Goal: Task Accomplishment & Management: Manage account settings

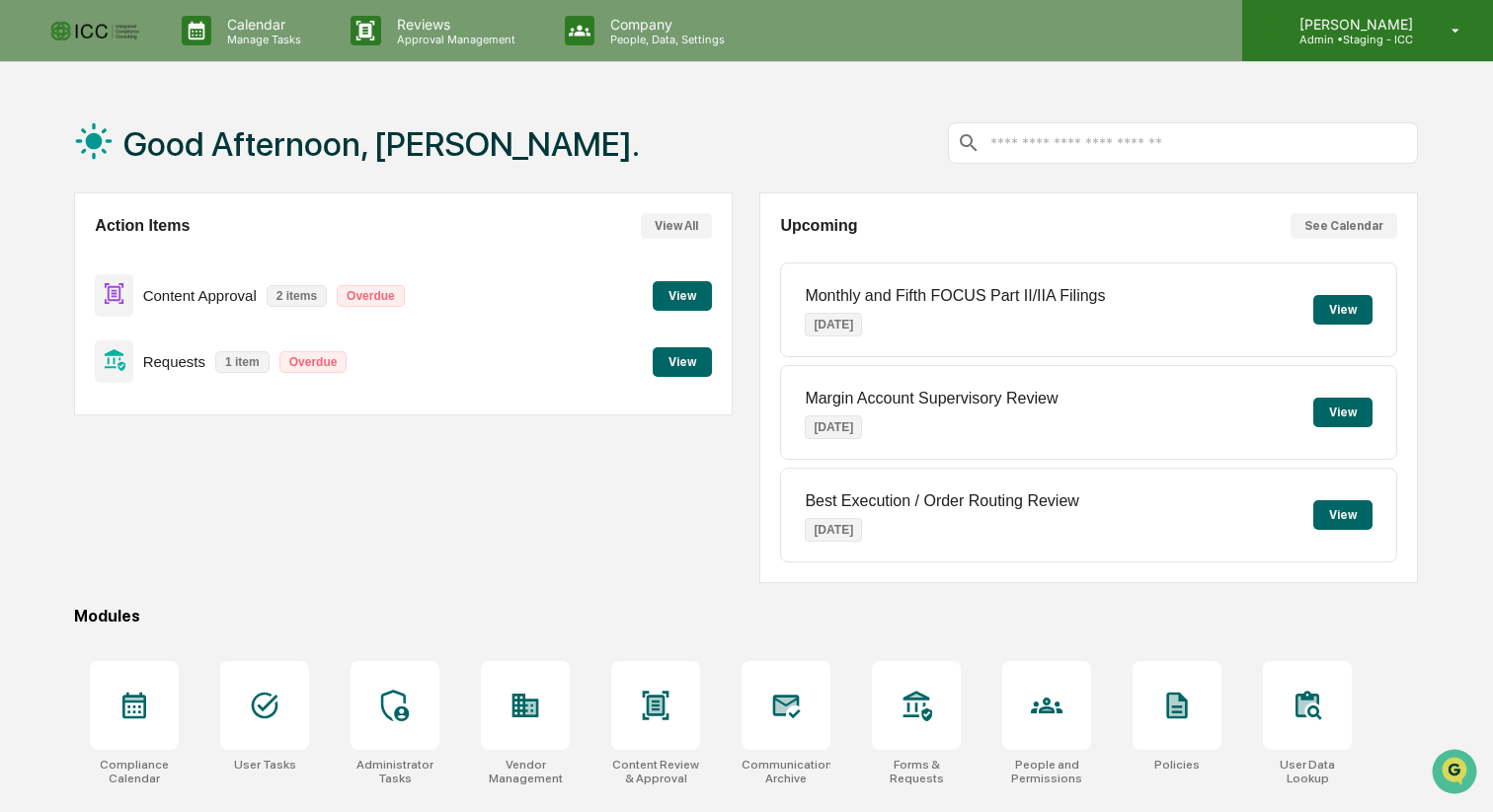
click at [1372, 41] on p "Admin • Staging - ICC" at bounding box center [1353, 40] width 139 height 14
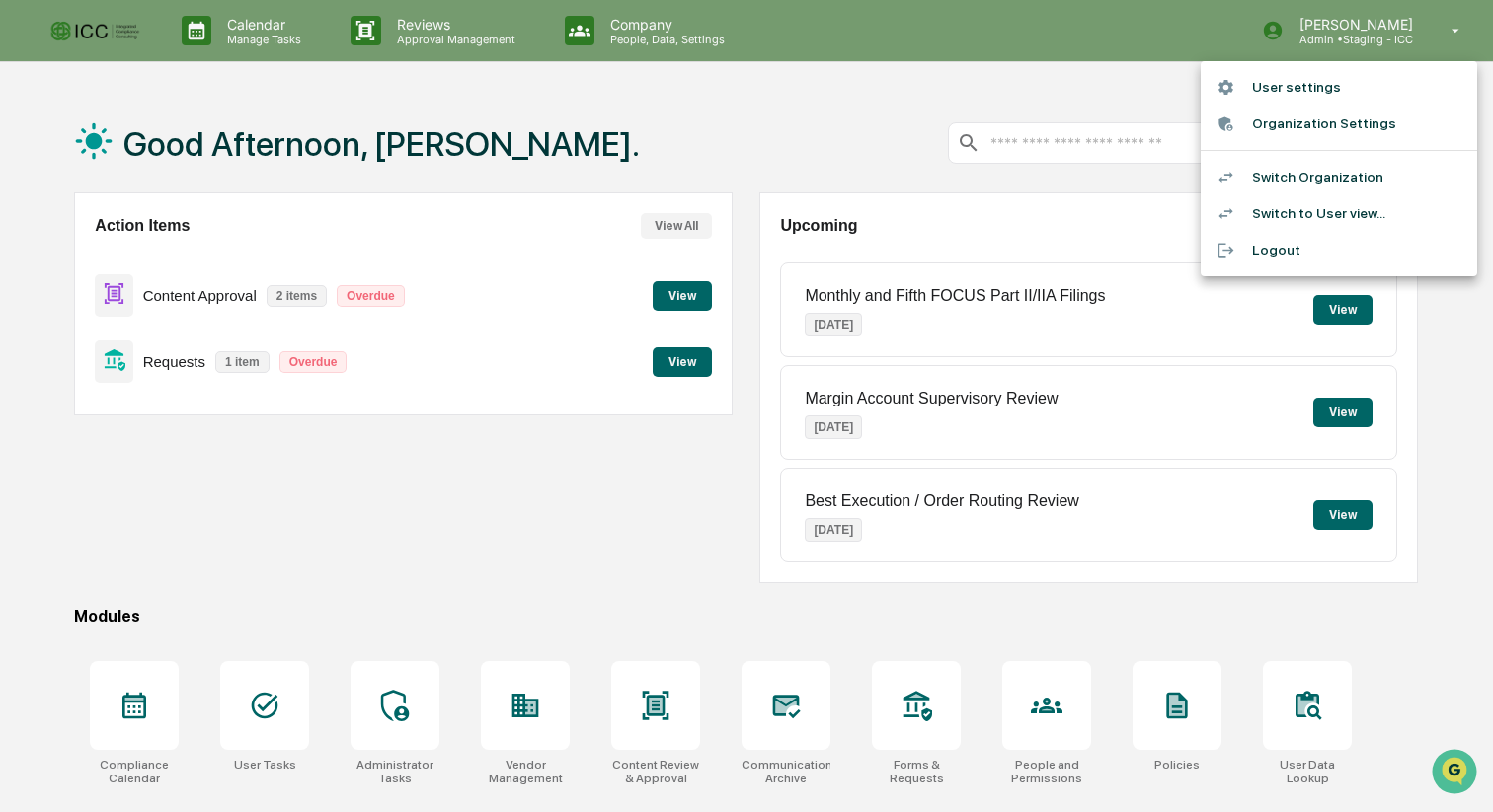
click at [1349, 216] on li "Switch to User view..." at bounding box center [1339, 214] width 276 height 37
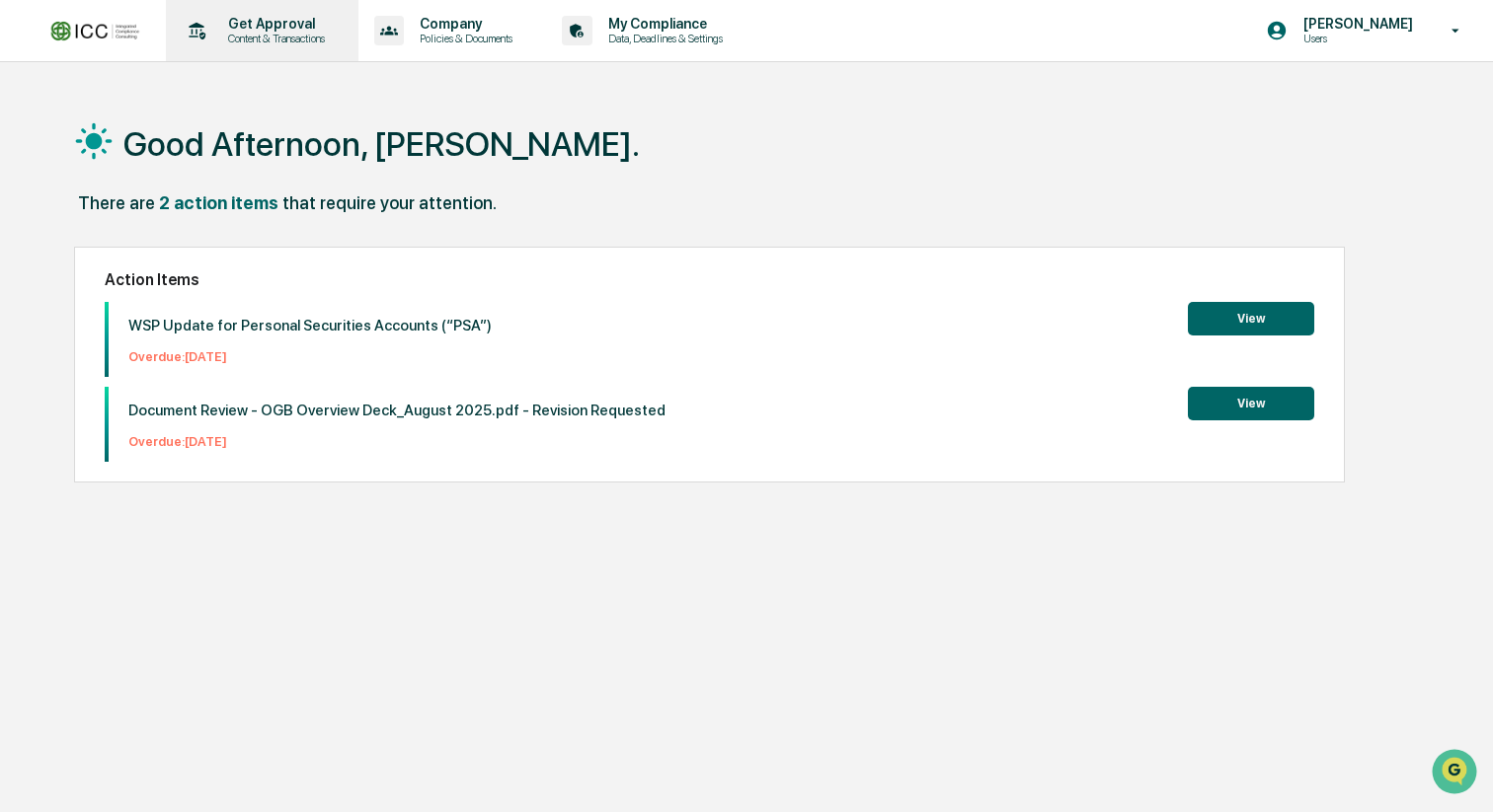
click at [267, 28] on p "Get Approval" at bounding box center [273, 24] width 122 height 16
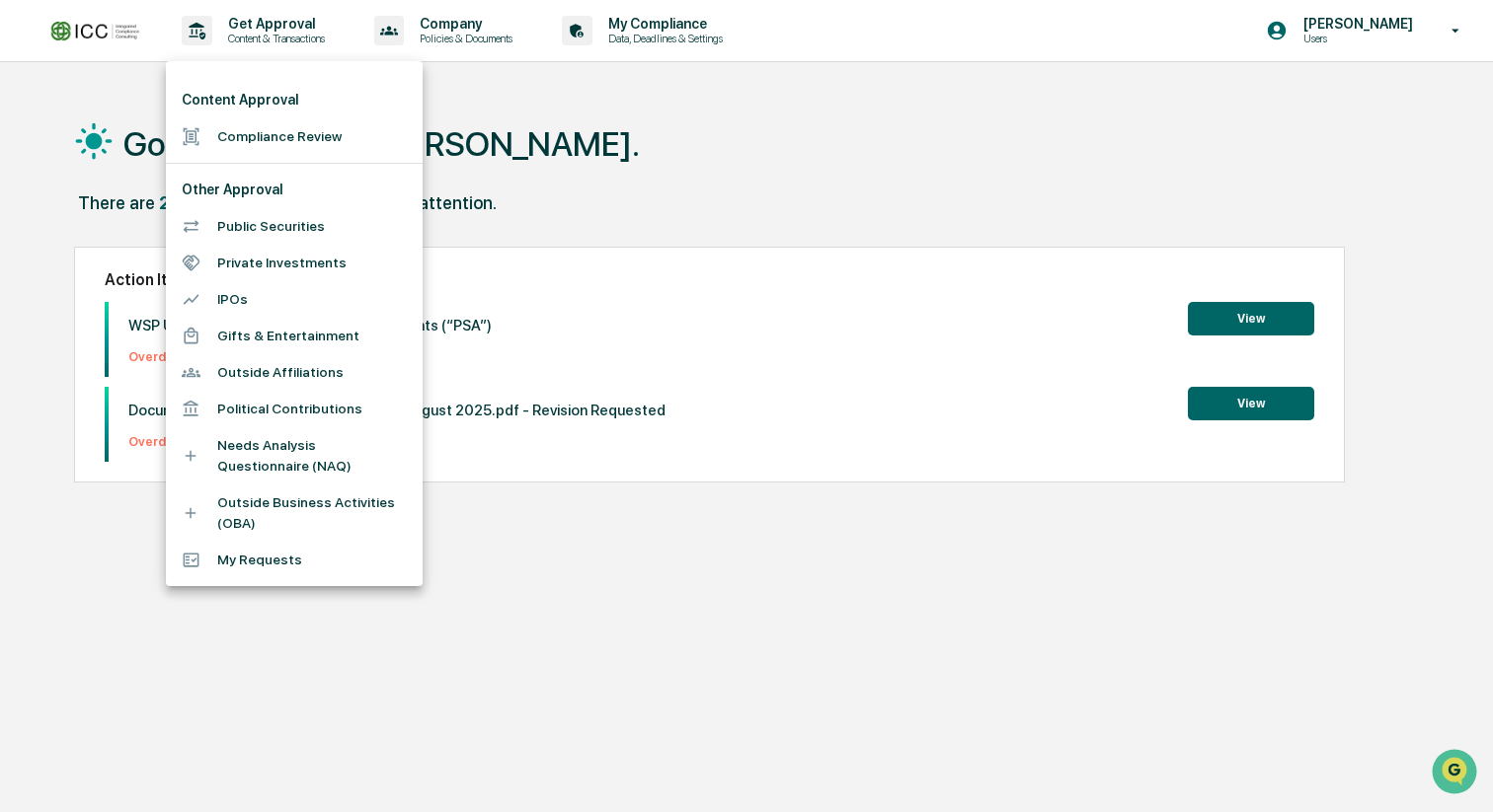
click at [609, 171] on div at bounding box center [746, 406] width 1493 height 812
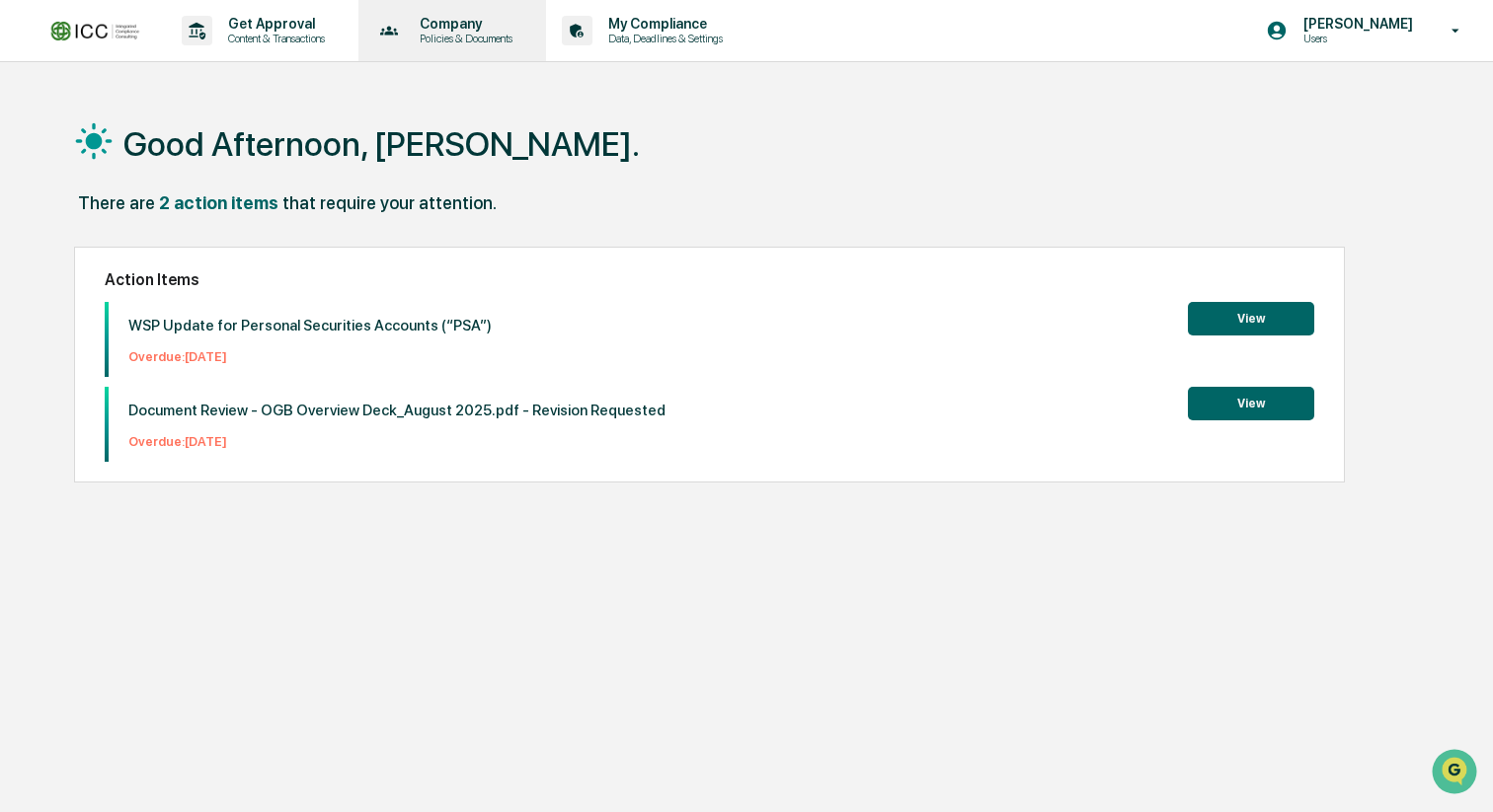
click at [483, 33] on p "Policies & Documents" at bounding box center [462, 39] width 118 height 14
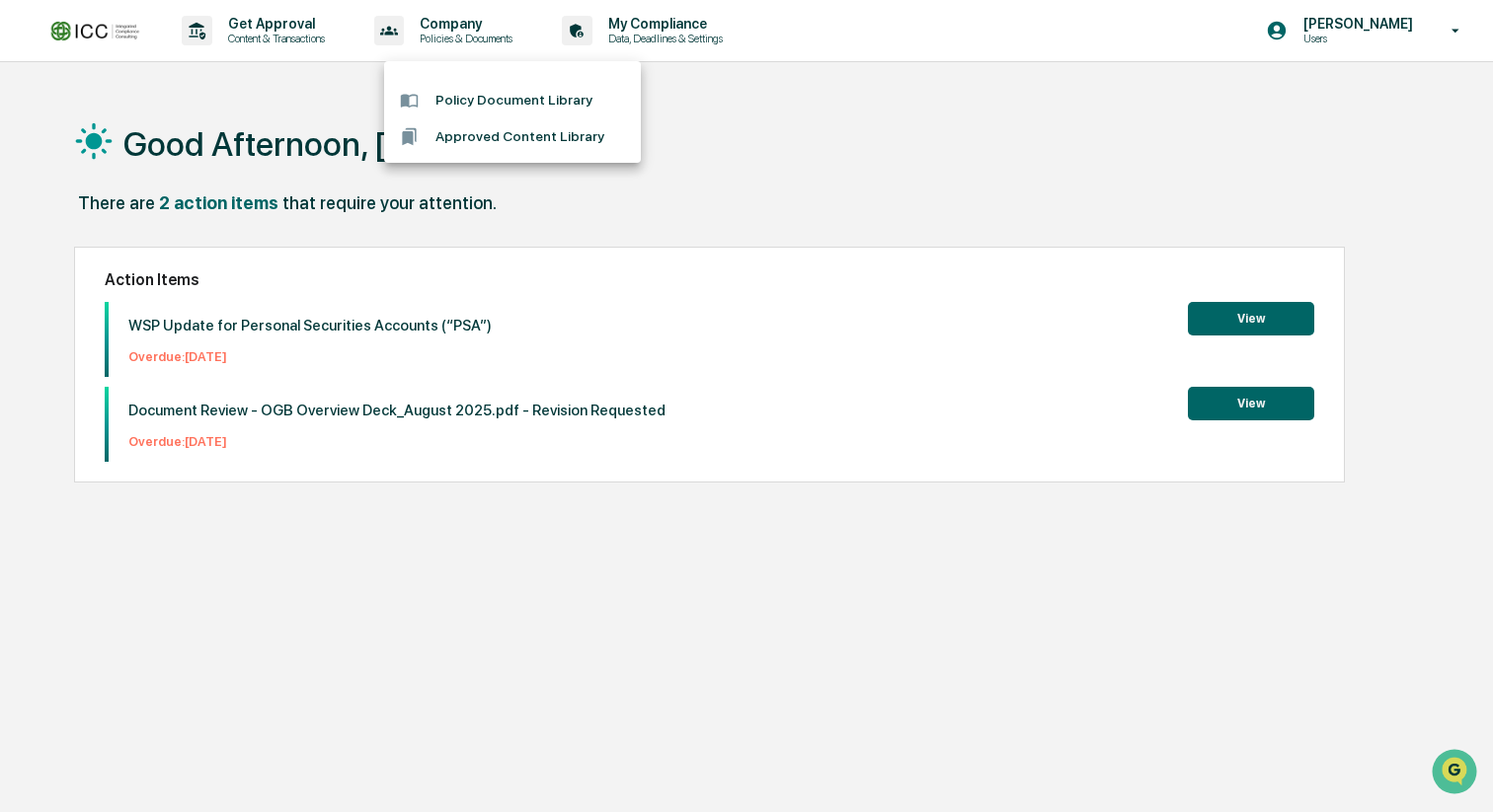
click at [729, 32] on div at bounding box center [746, 406] width 1493 height 812
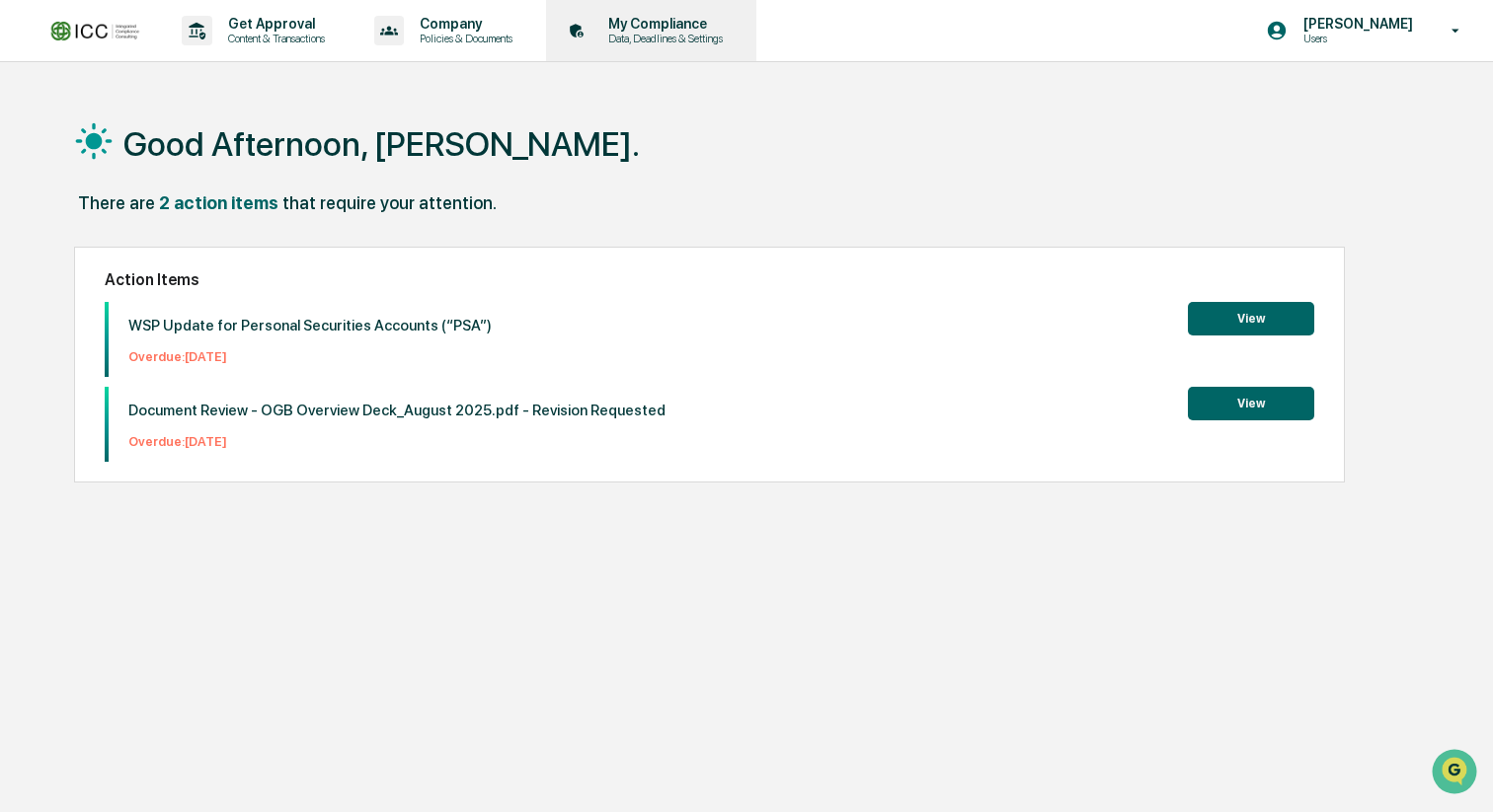
click at [714, 37] on p "Data, Deadlines & Settings" at bounding box center [662, 39] width 140 height 14
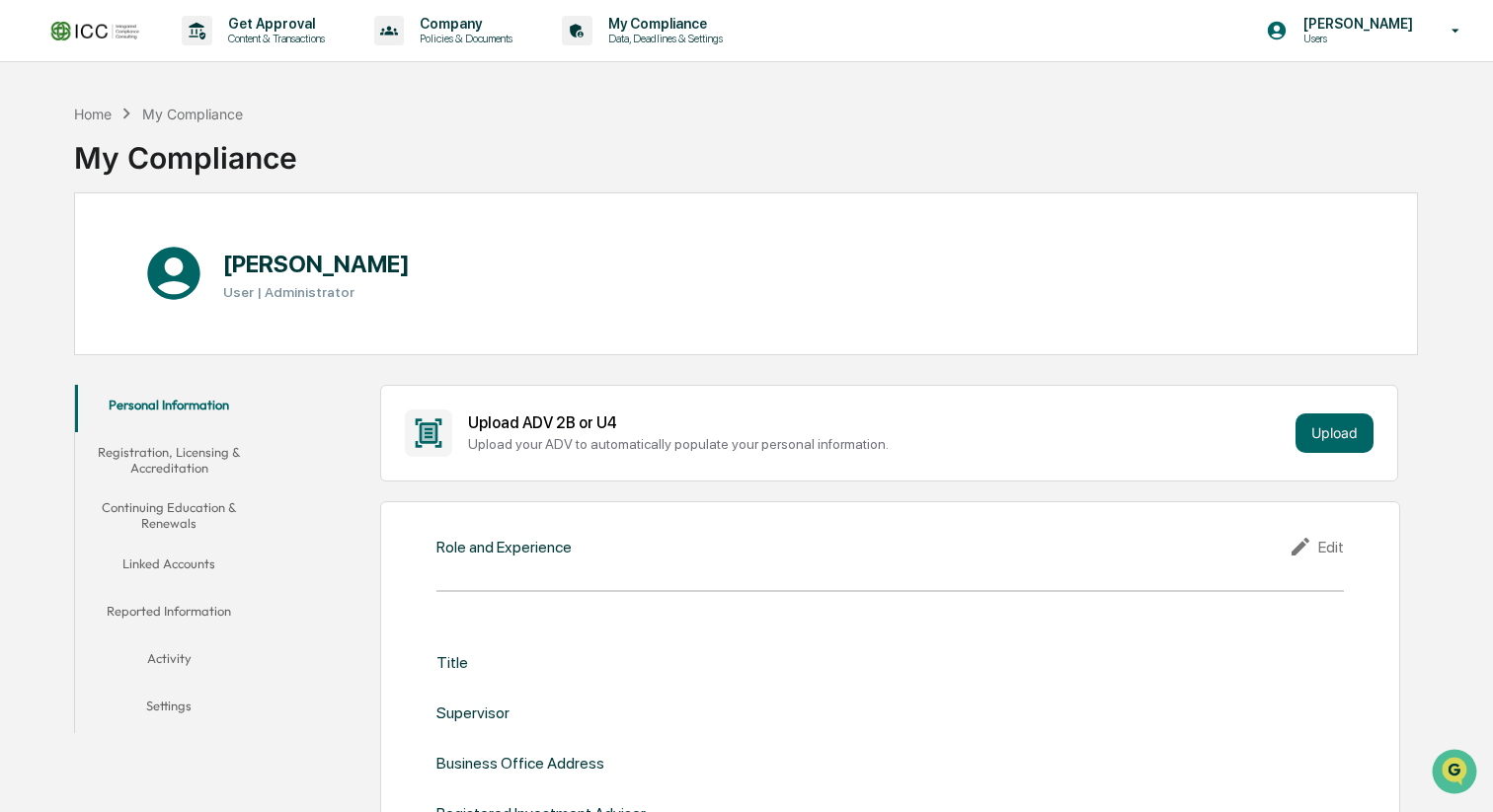
click at [165, 564] on button "Linked Accounts" at bounding box center [168, 568] width 188 height 48
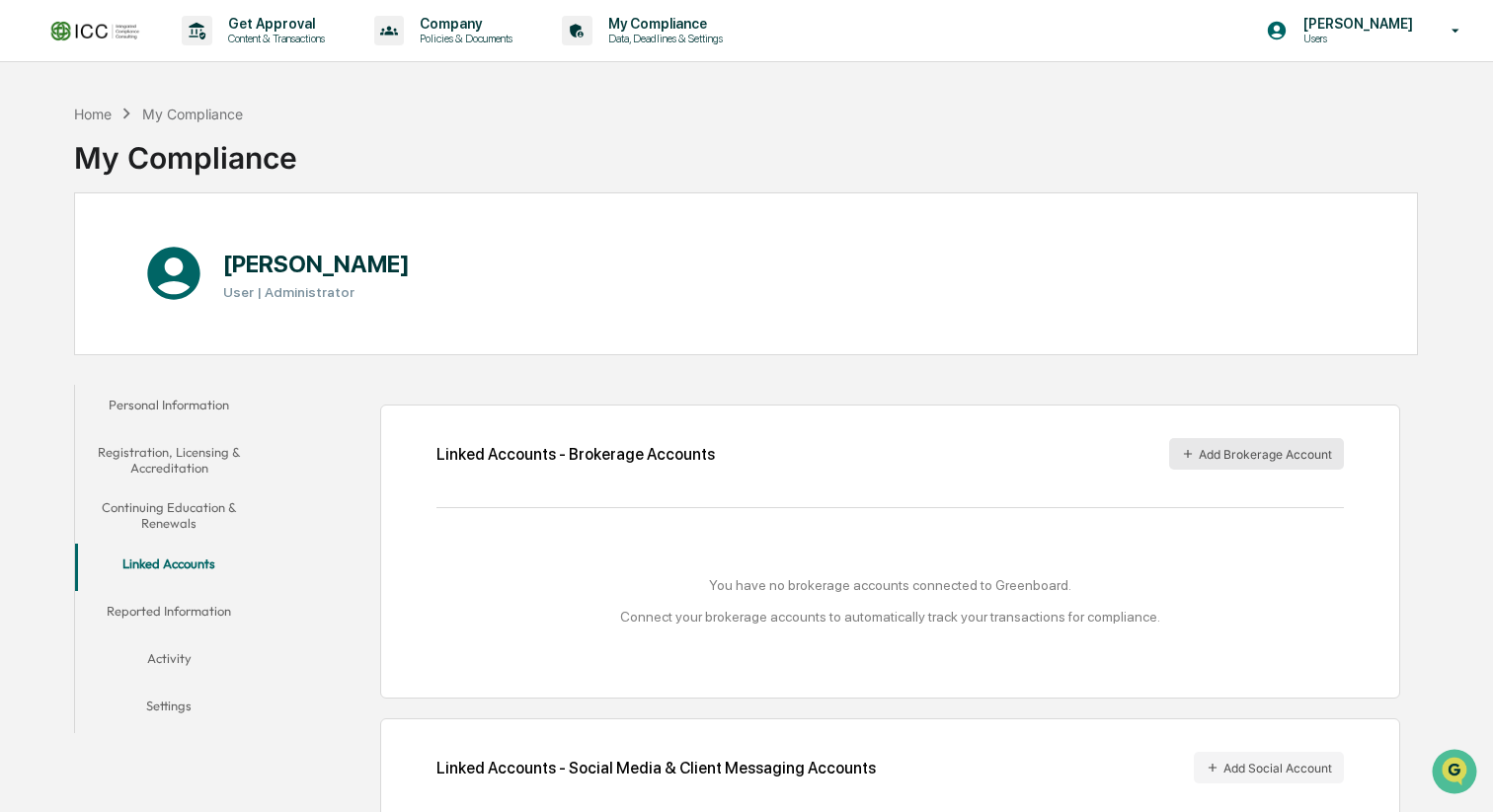
click at [1278, 459] on button "Add Brokerage Account" at bounding box center [1256, 454] width 175 height 32
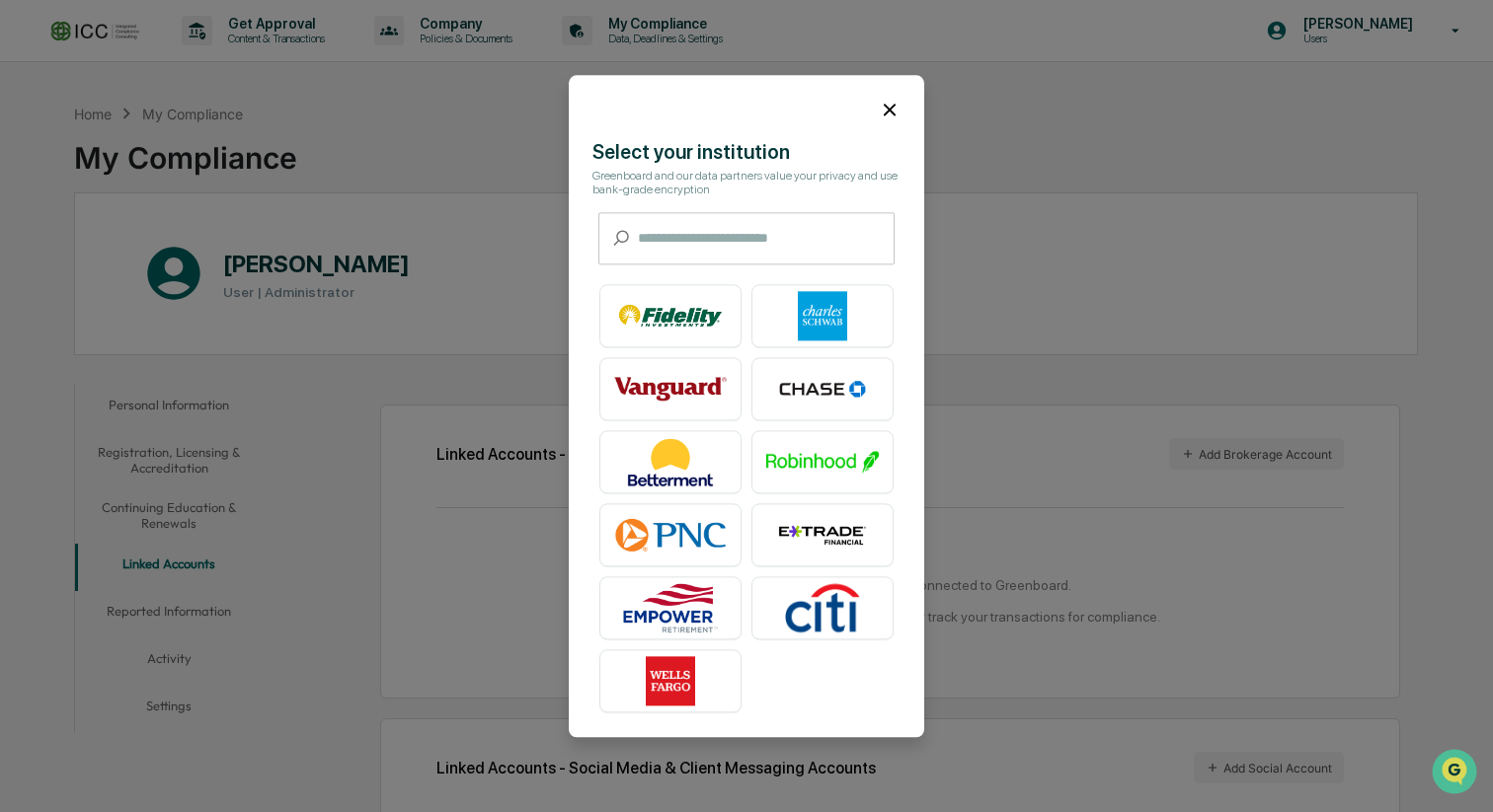
click at [891, 111] on icon at bounding box center [890, 109] width 22 height 22
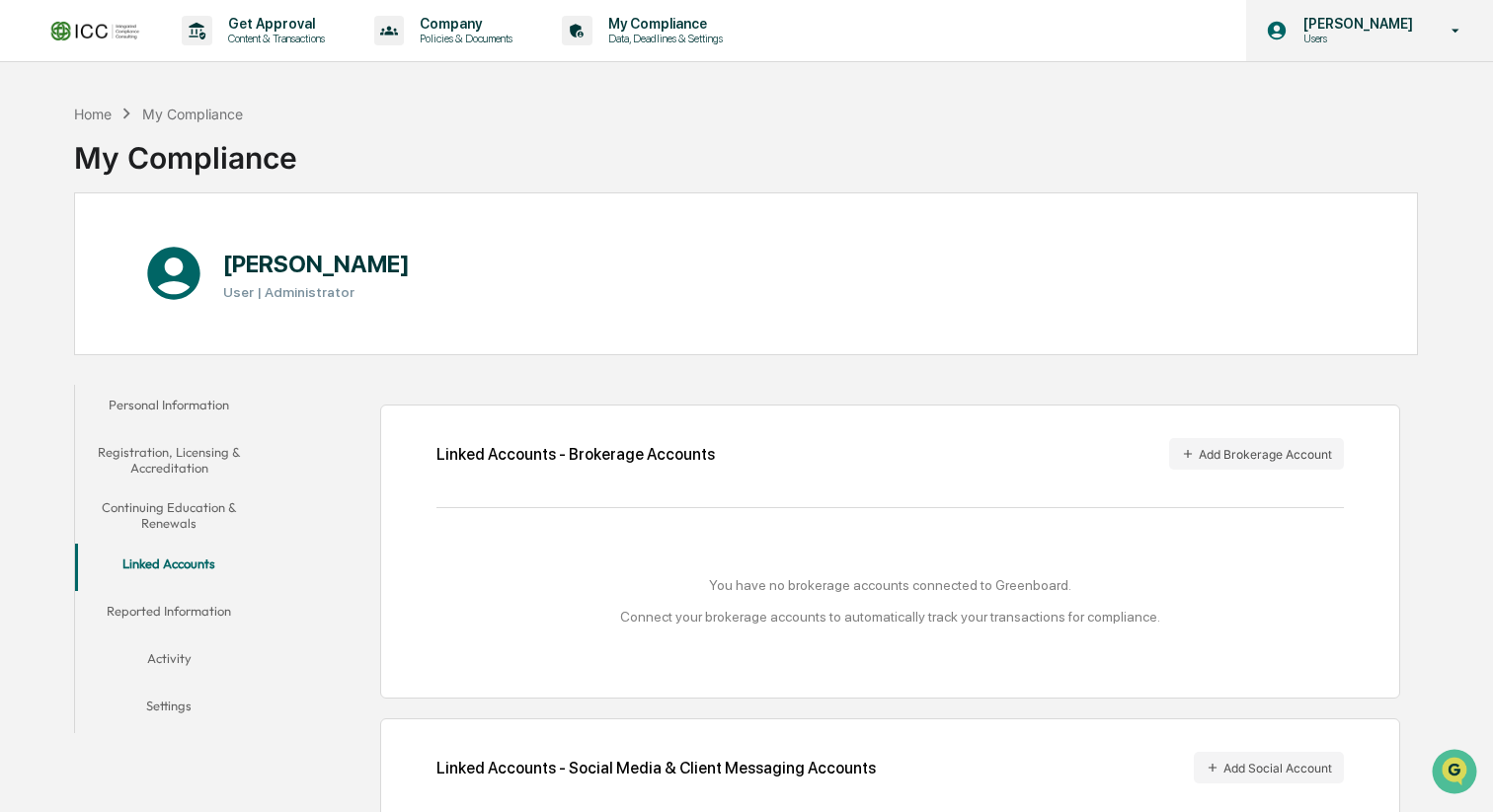
click at [1332, 20] on p "[PERSON_NAME]" at bounding box center [1355, 24] width 135 height 16
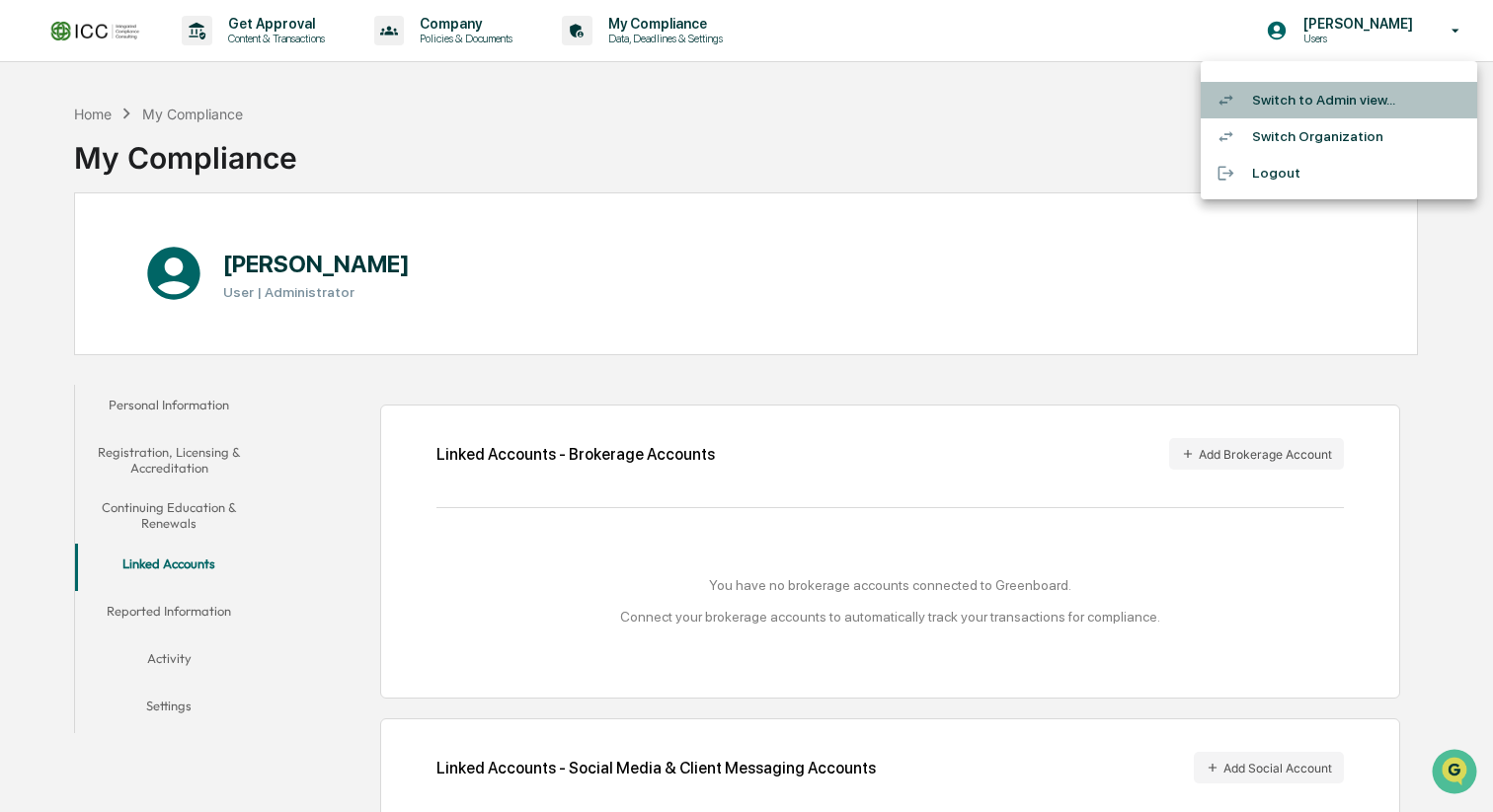
click at [1282, 99] on li "Switch to Admin view..." at bounding box center [1339, 99] width 276 height 37
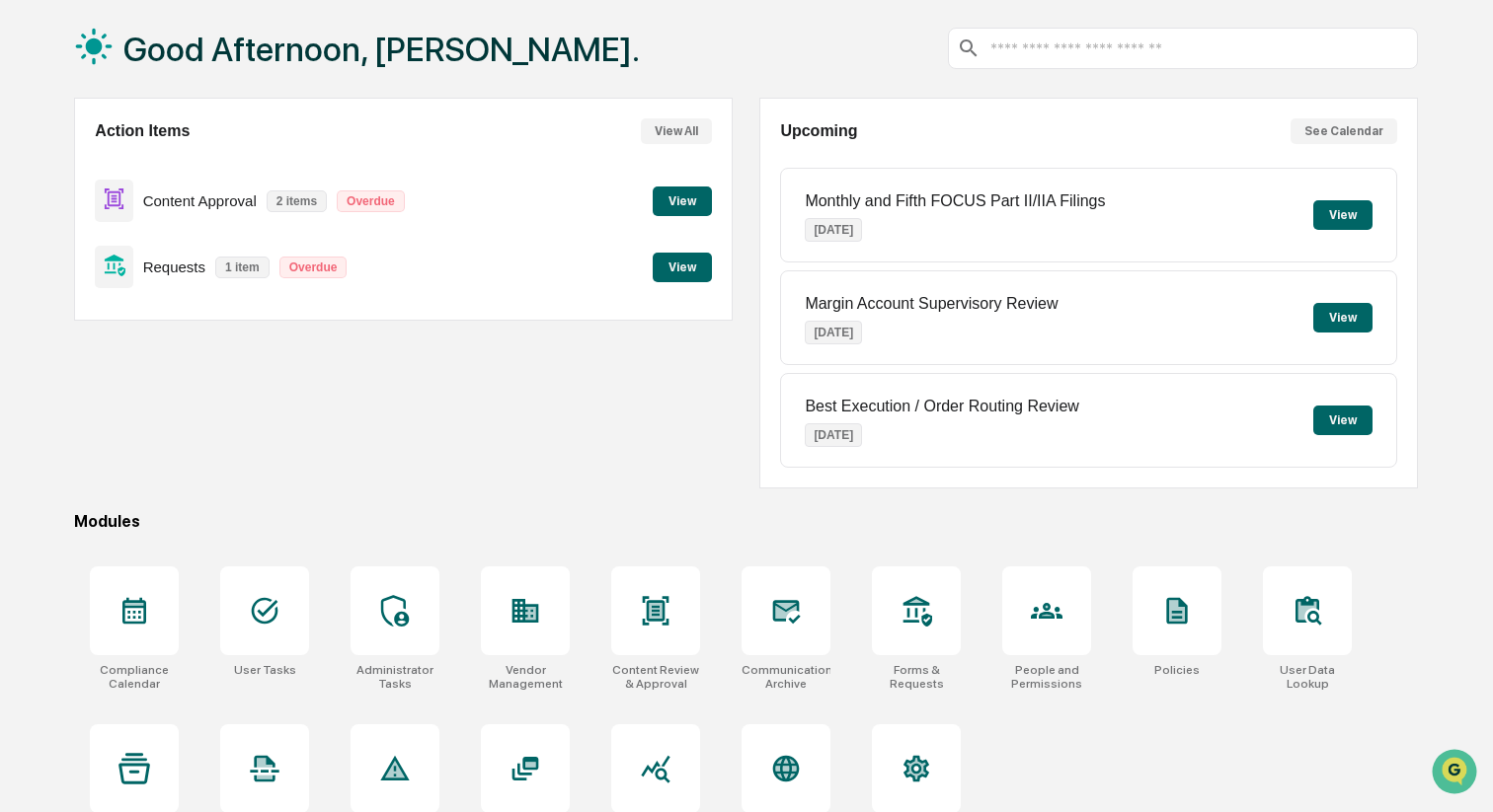
scroll to position [147, 0]
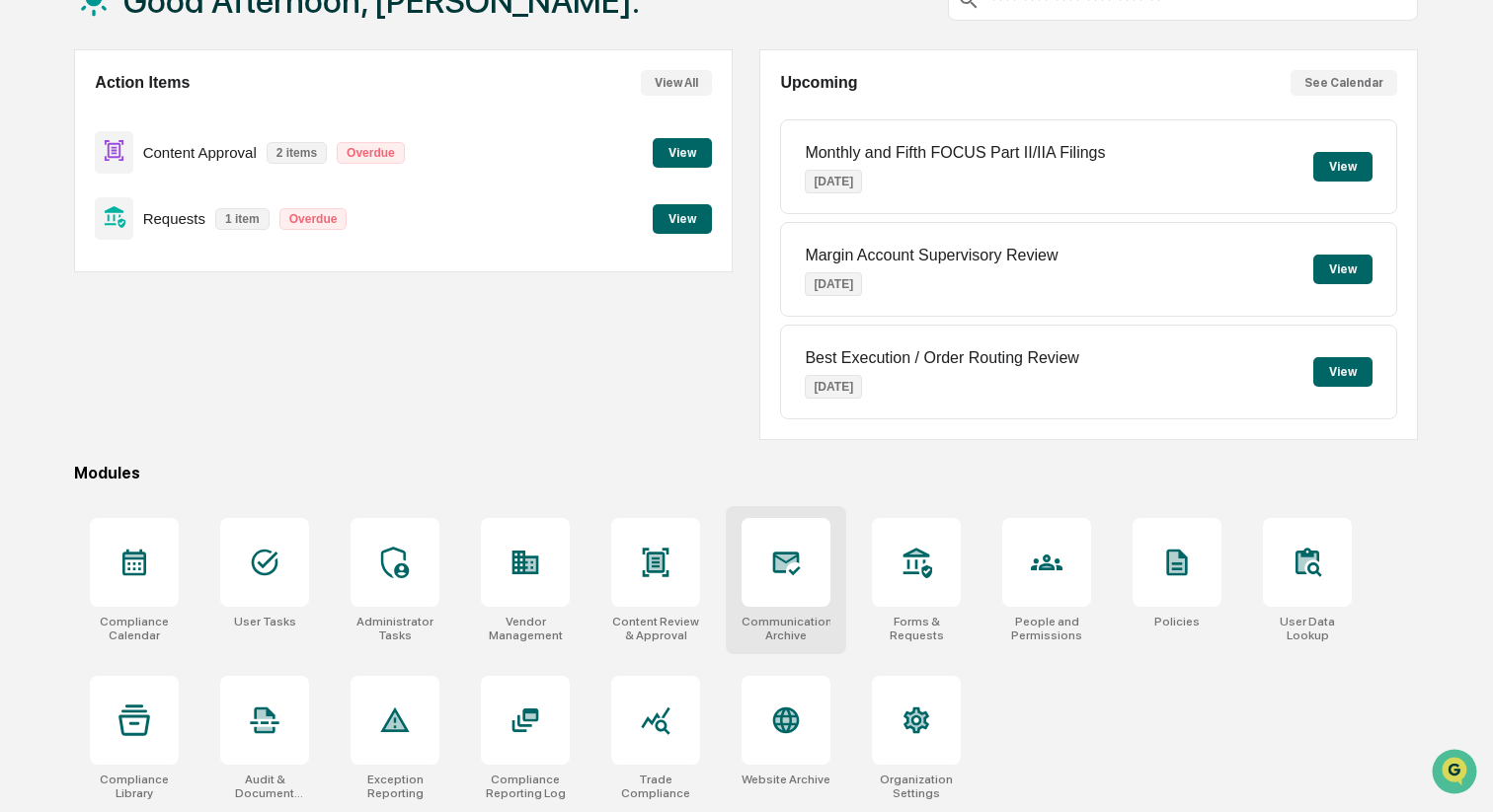
click at [766, 585] on div at bounding box center [785, 562] width 88 height 88
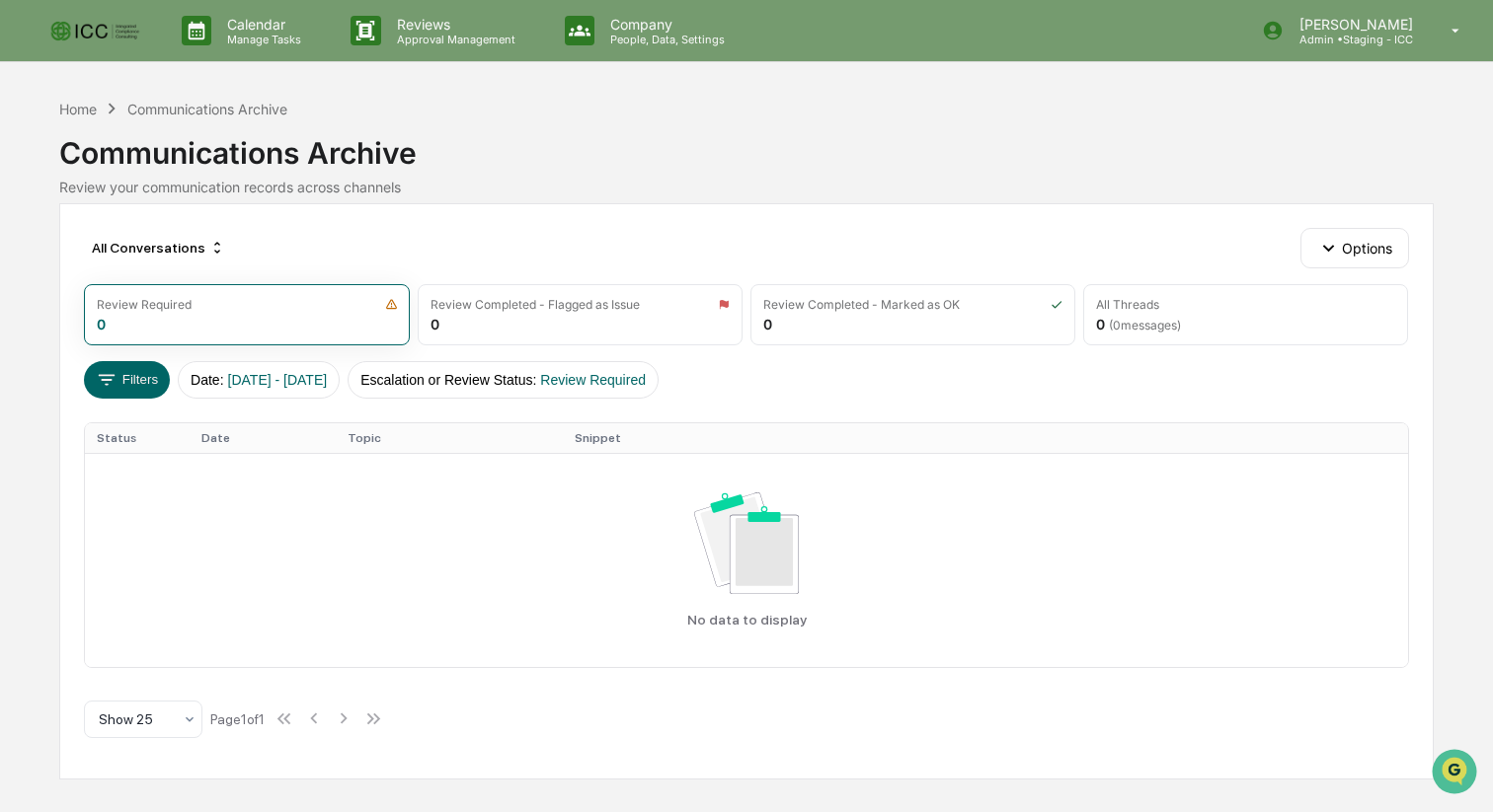
click at [101, 36] on img at bounding box center [94, 31] width 94 height 28
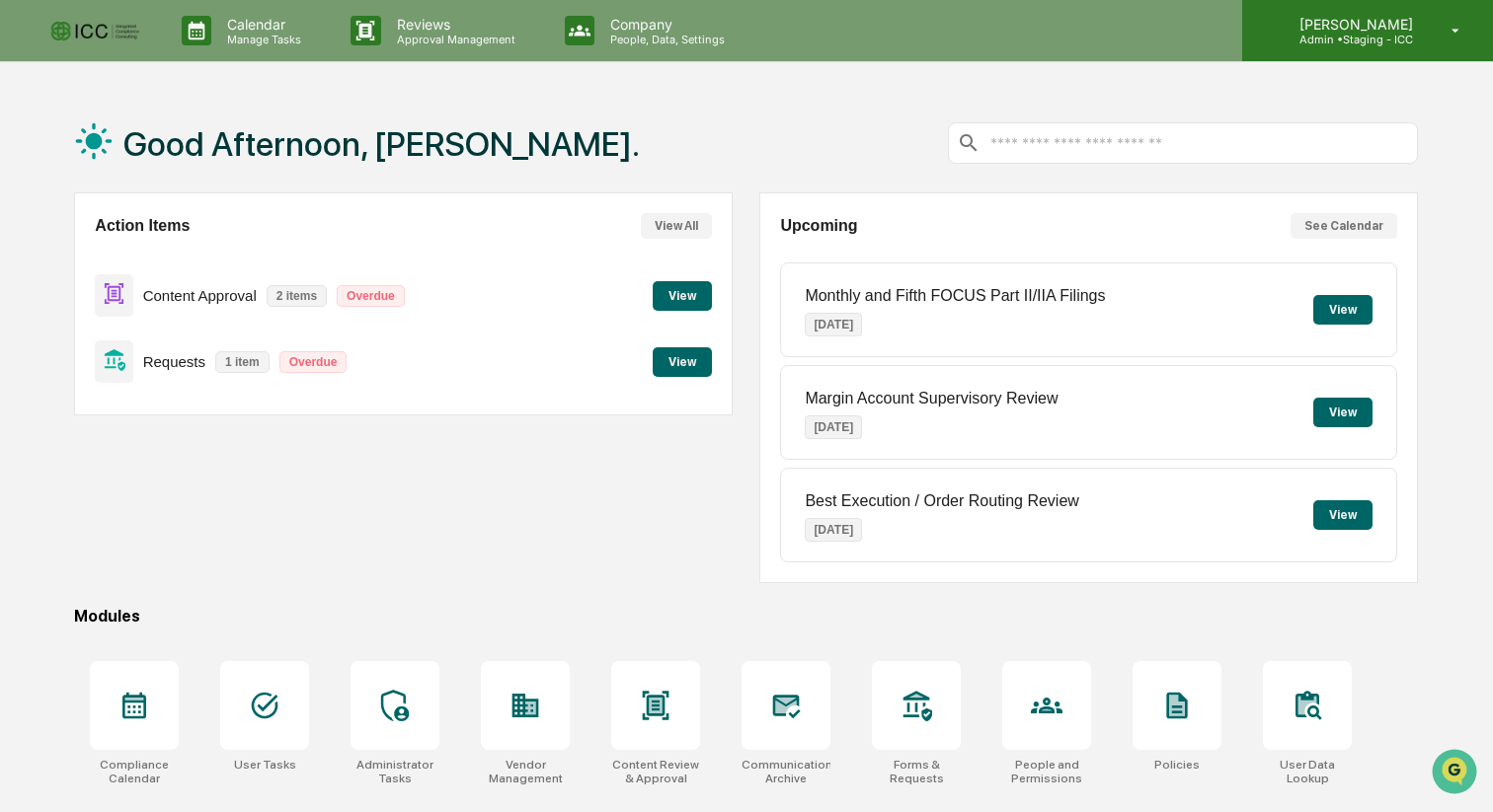
click at [1352, 40] on p "Admin • Staging - ICC" at bounding box center [1353, 40] width 139 height 14
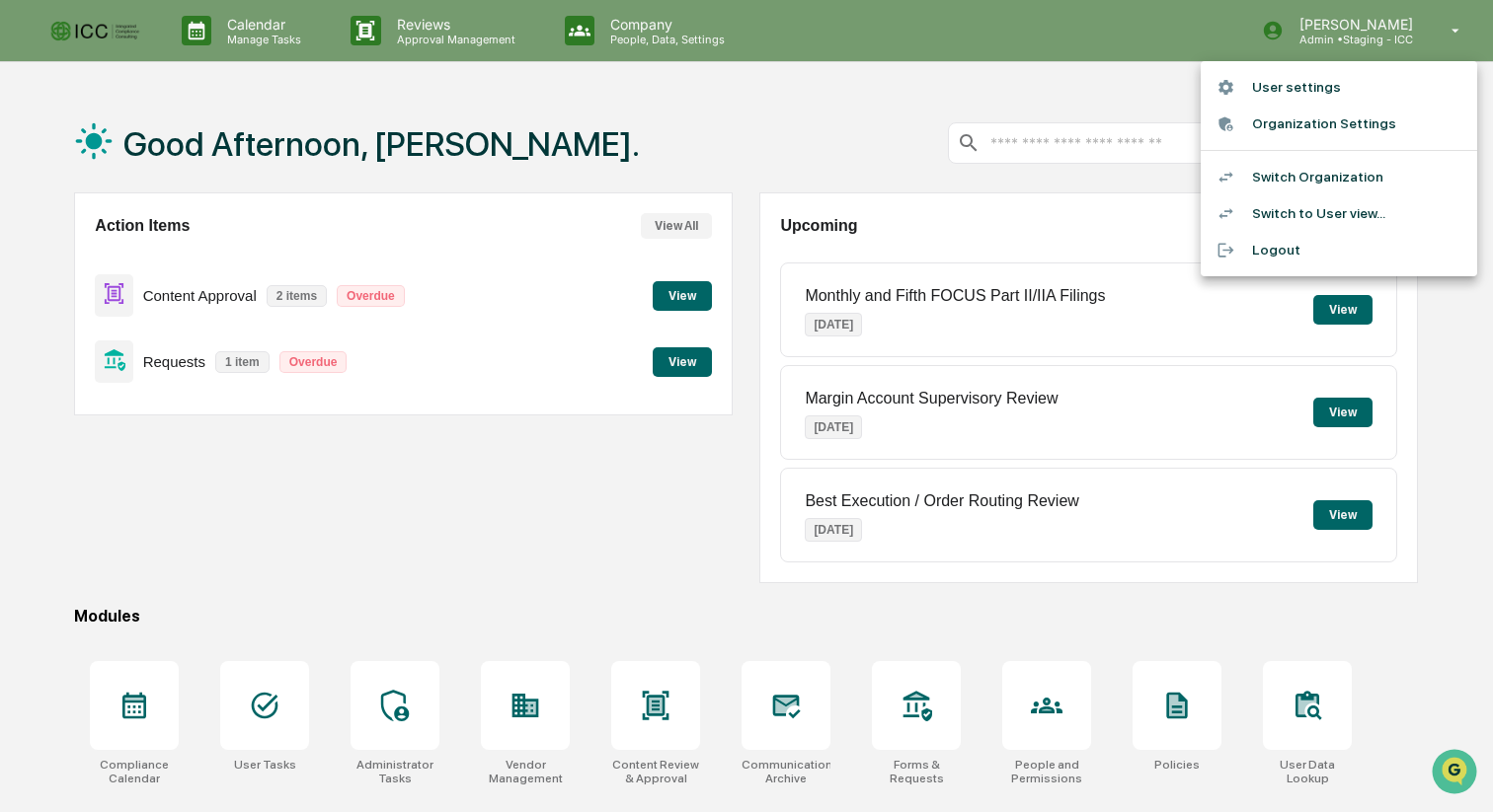
click at [1133, 78] on div at bounding box center [746, 406] width 1493 height 812
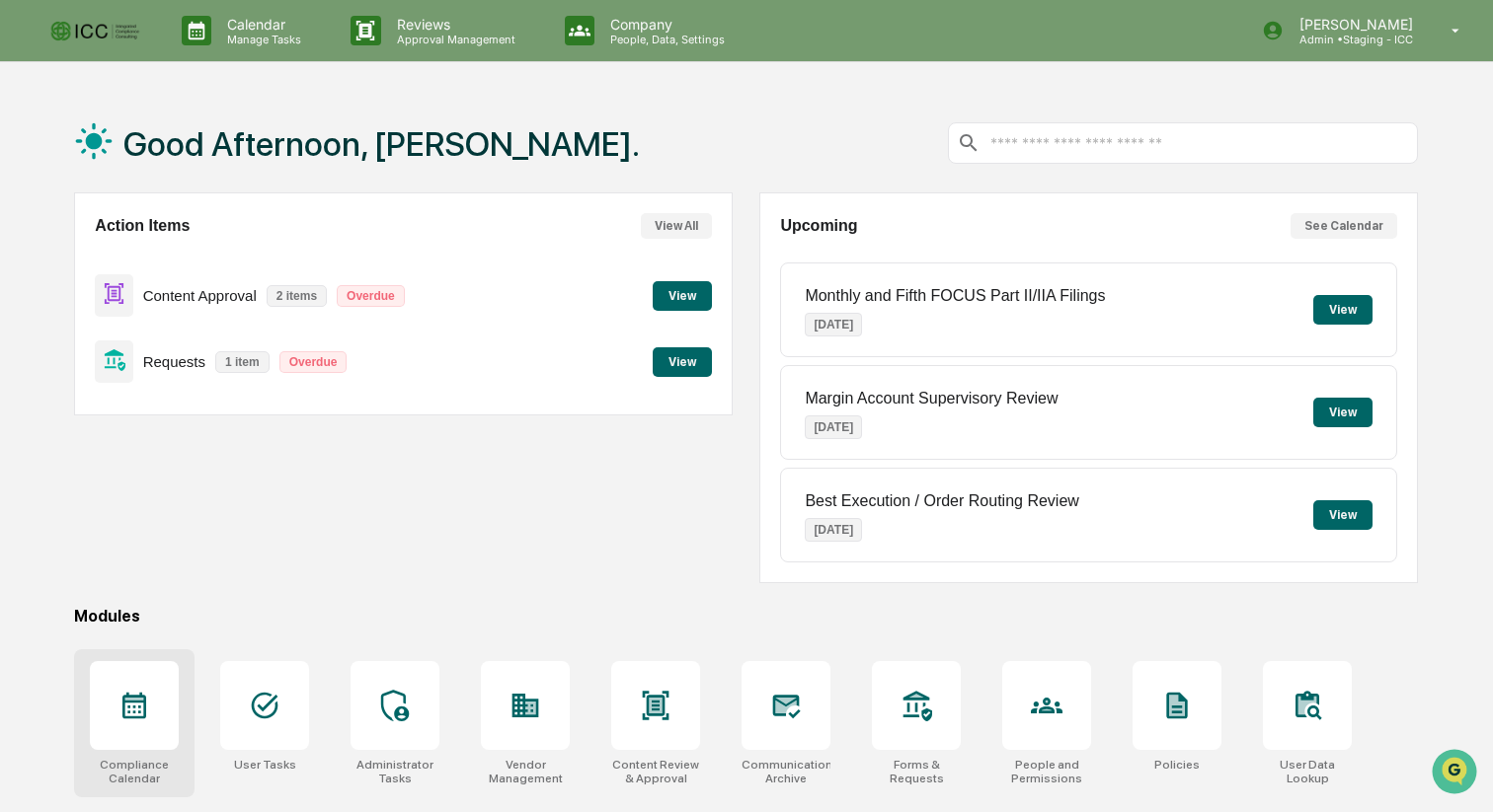
click at [142, 705] on icon at bounding box center [134, 706] width 32 height 32
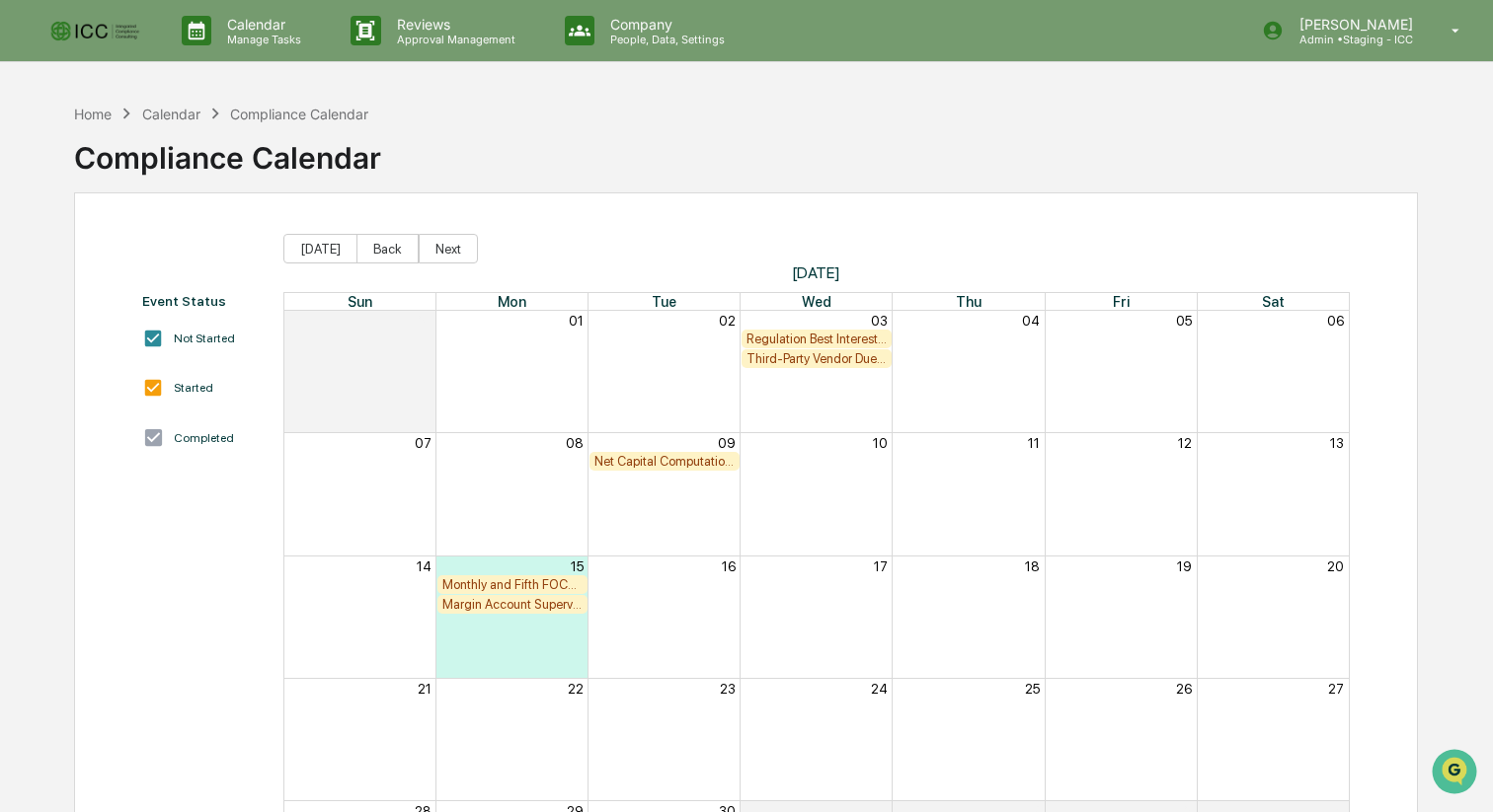
click at [104, 35] on img at bounding box center [94, 31] width 94 height 28
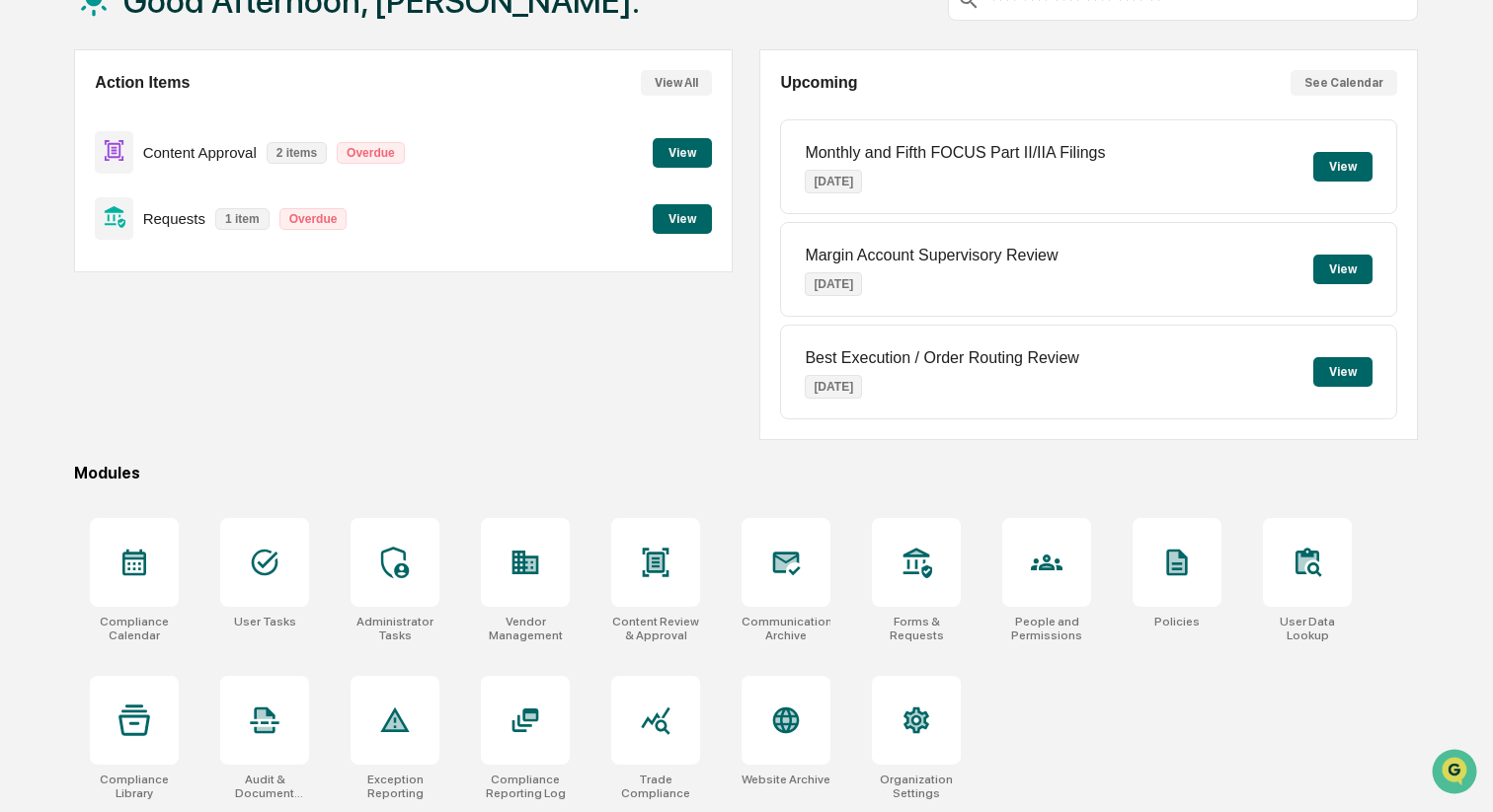
scroll to position [147, 0]
click at [275, 584] on div at bounding box center [263, 562] width 88 height 88
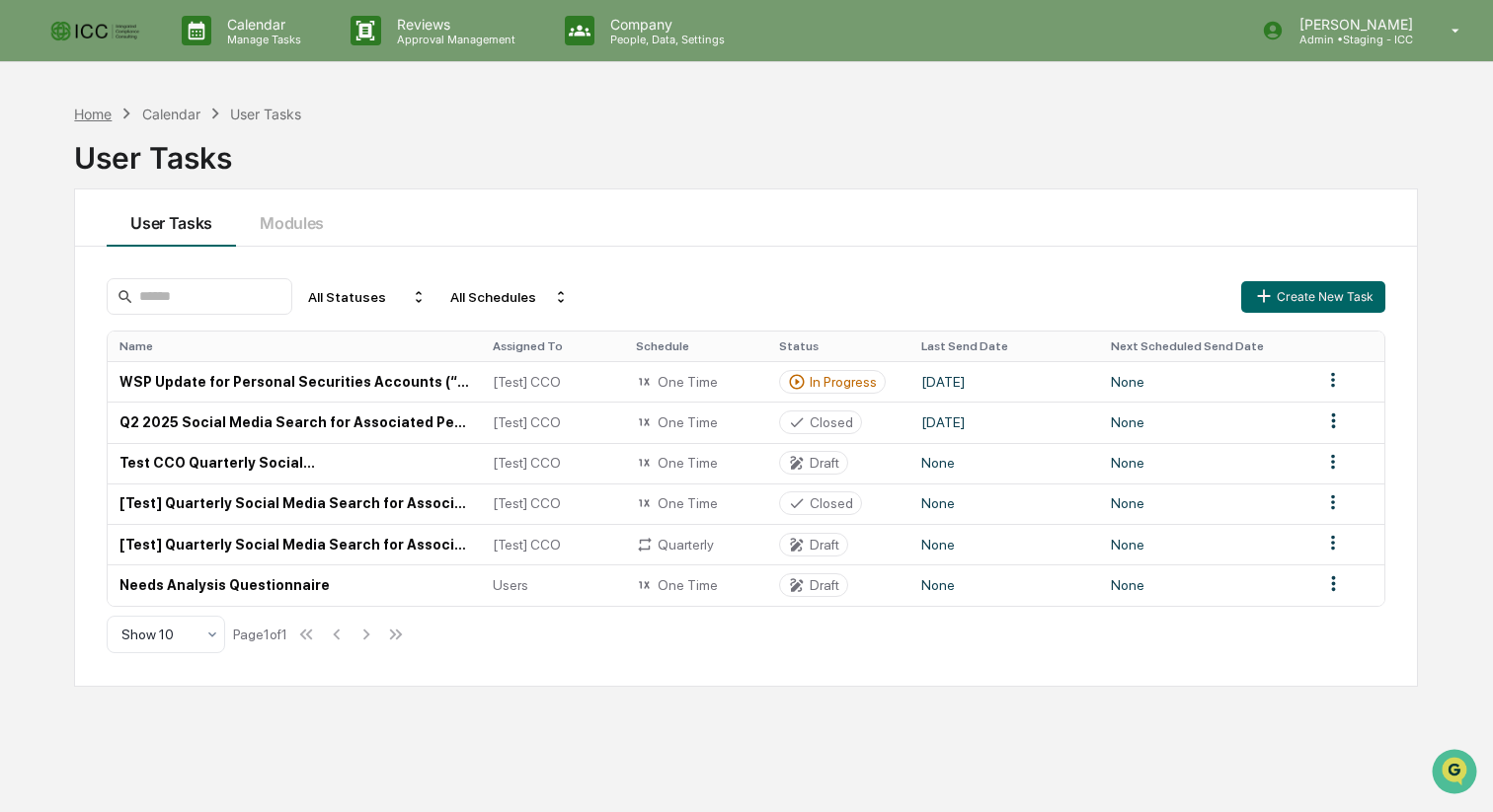
click at [95, 112] on div "Home" at bounding box center [92, 113] width 38 height 17
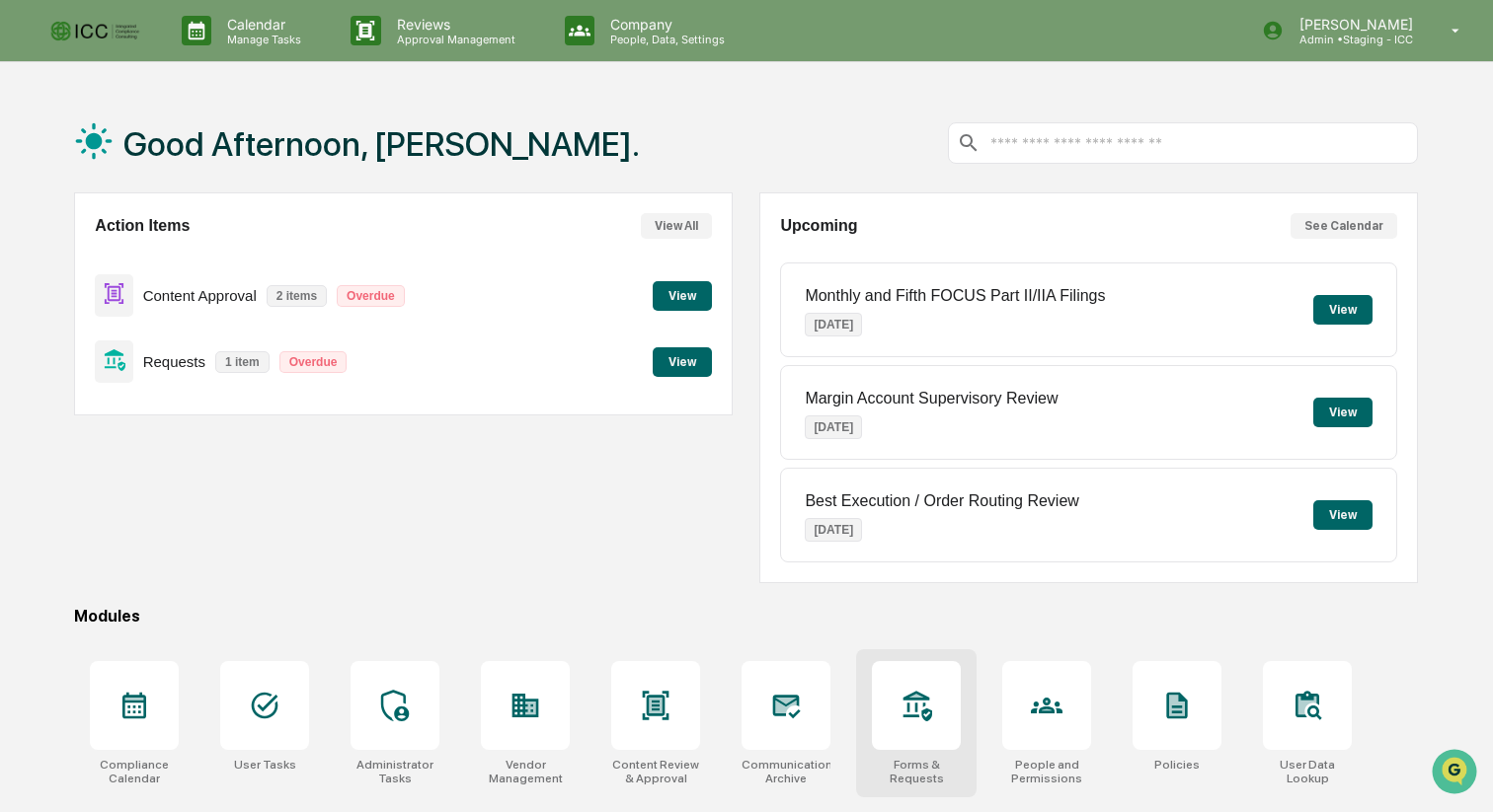
click at [925, 722] on div at bounding box center [915, 705] width 88 height 88
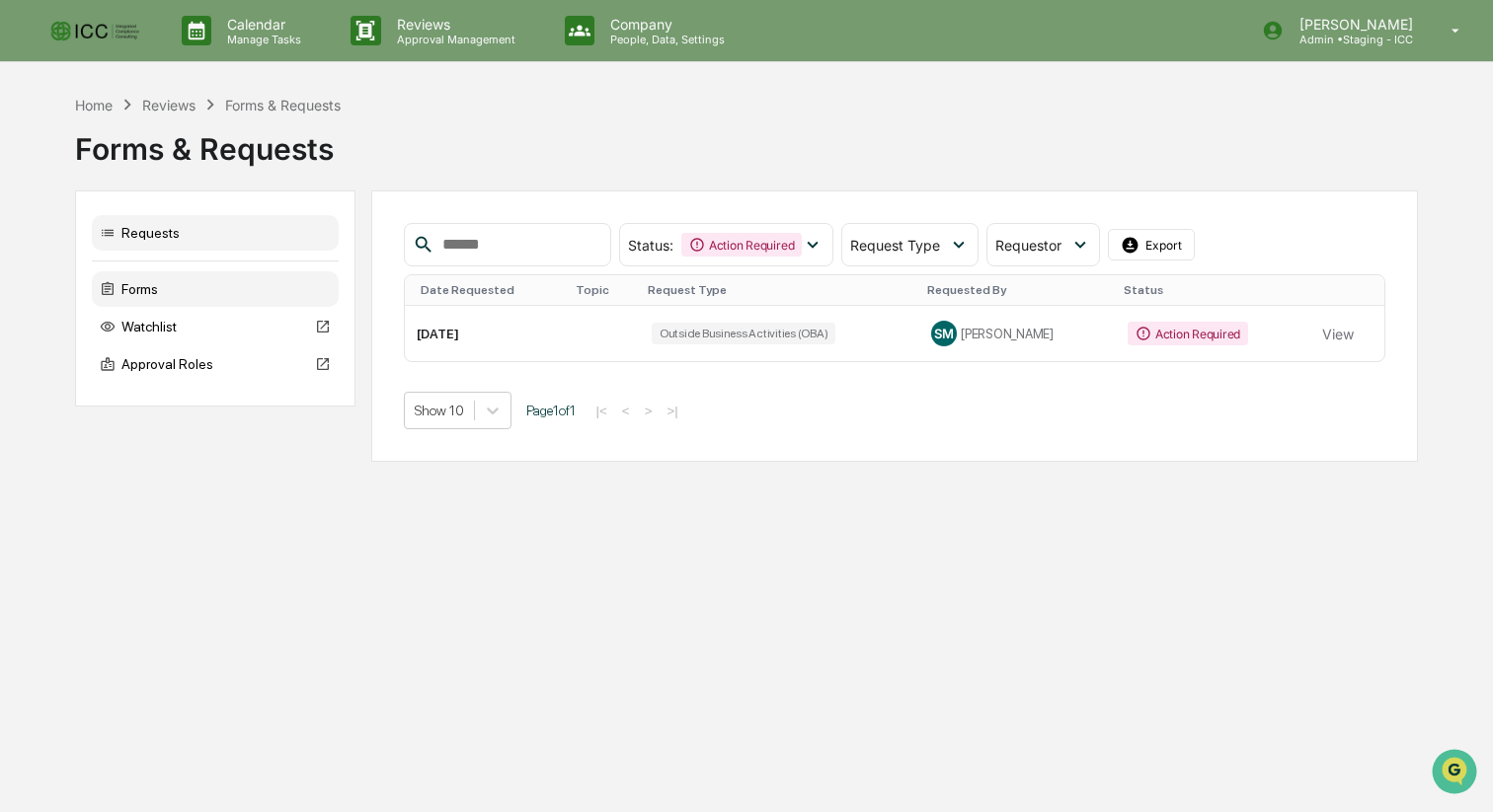
click at [134, 279] on div "Forms" at bounding box center [215, 289] width 247 height 36
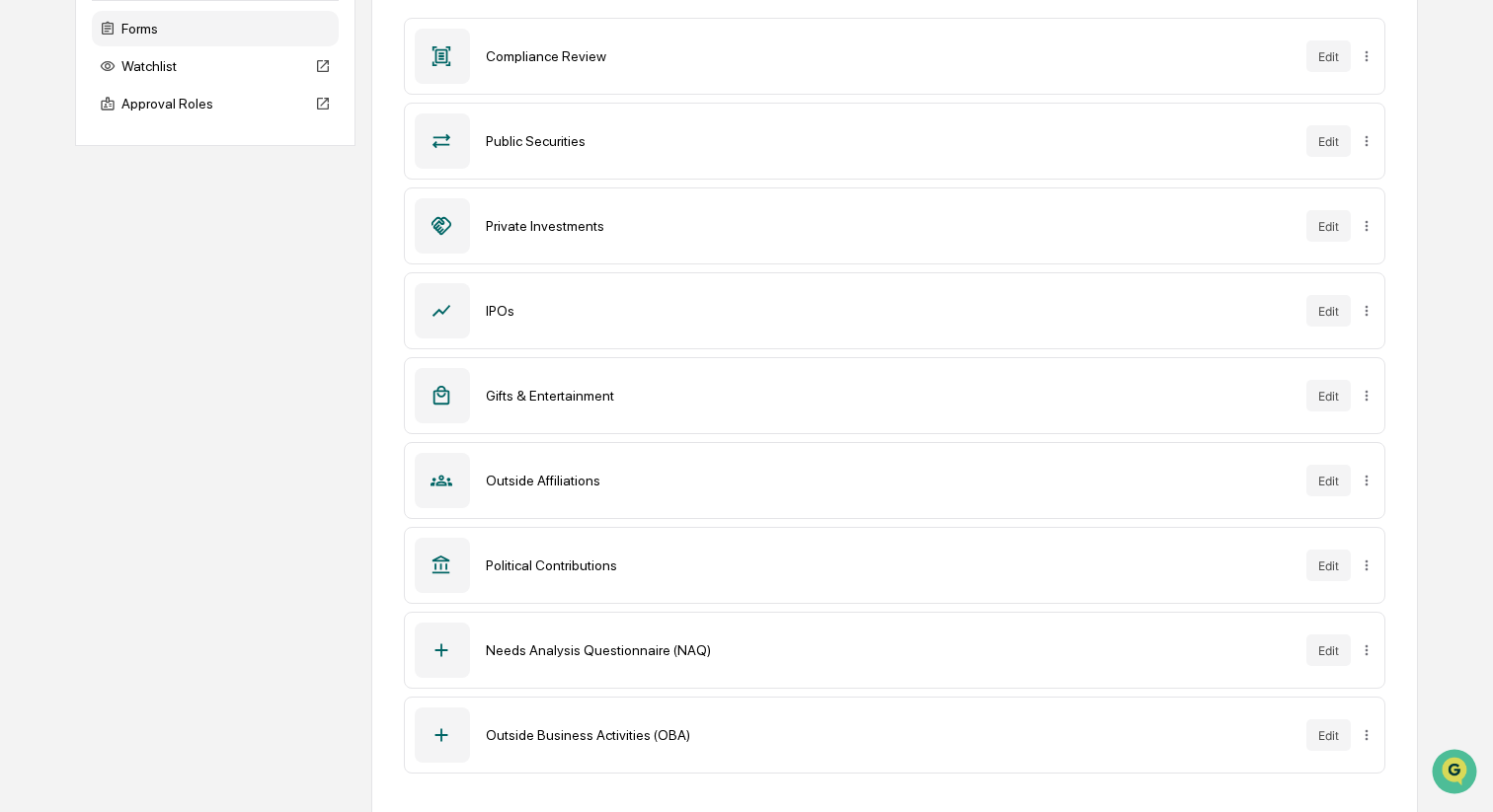
scroll to position [262, 0]
click at [1334, 733] on button "Edit" at bounding box center [1328, 733] width 45 height 32
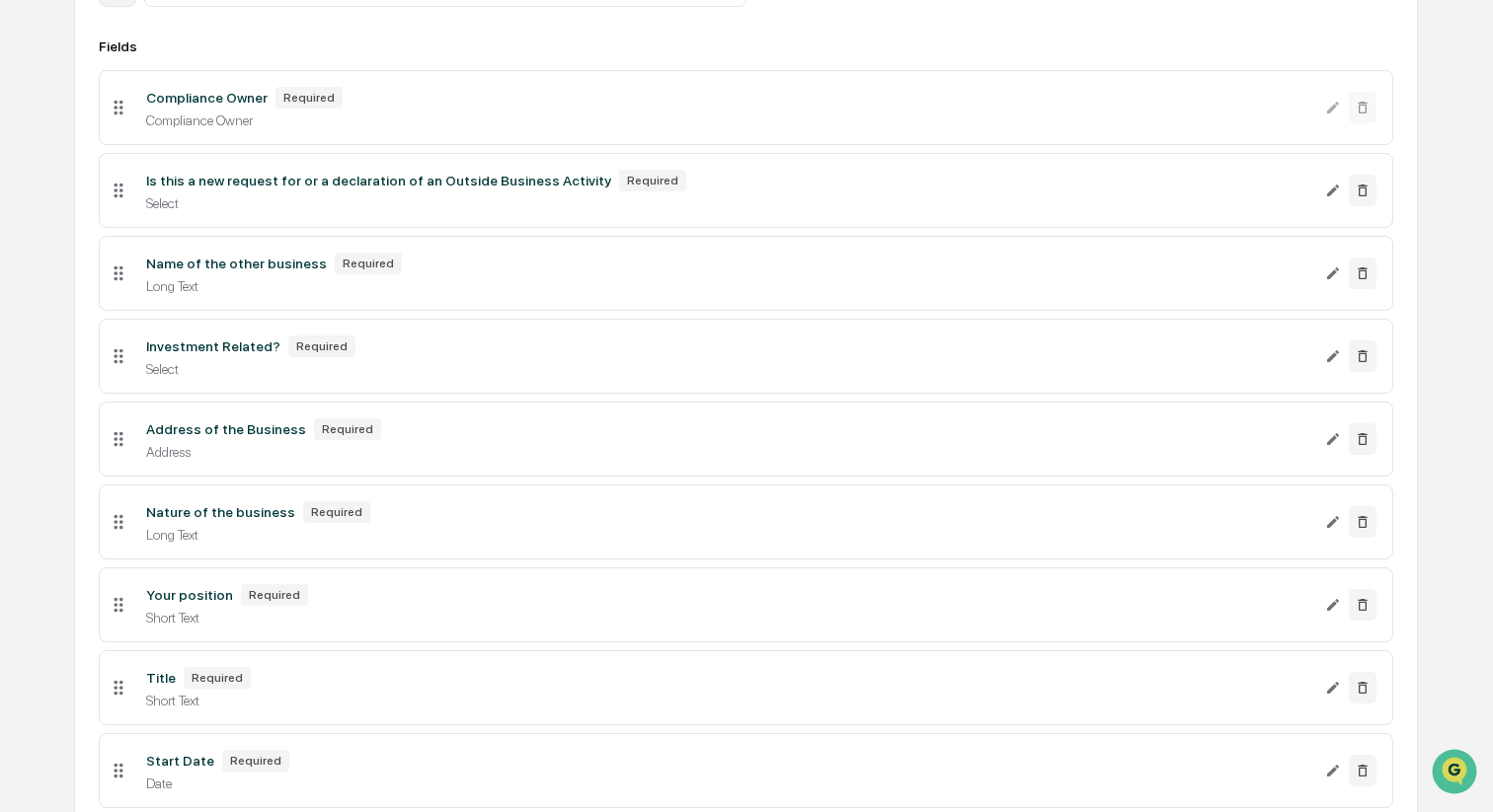
scroll to position [341, 0]
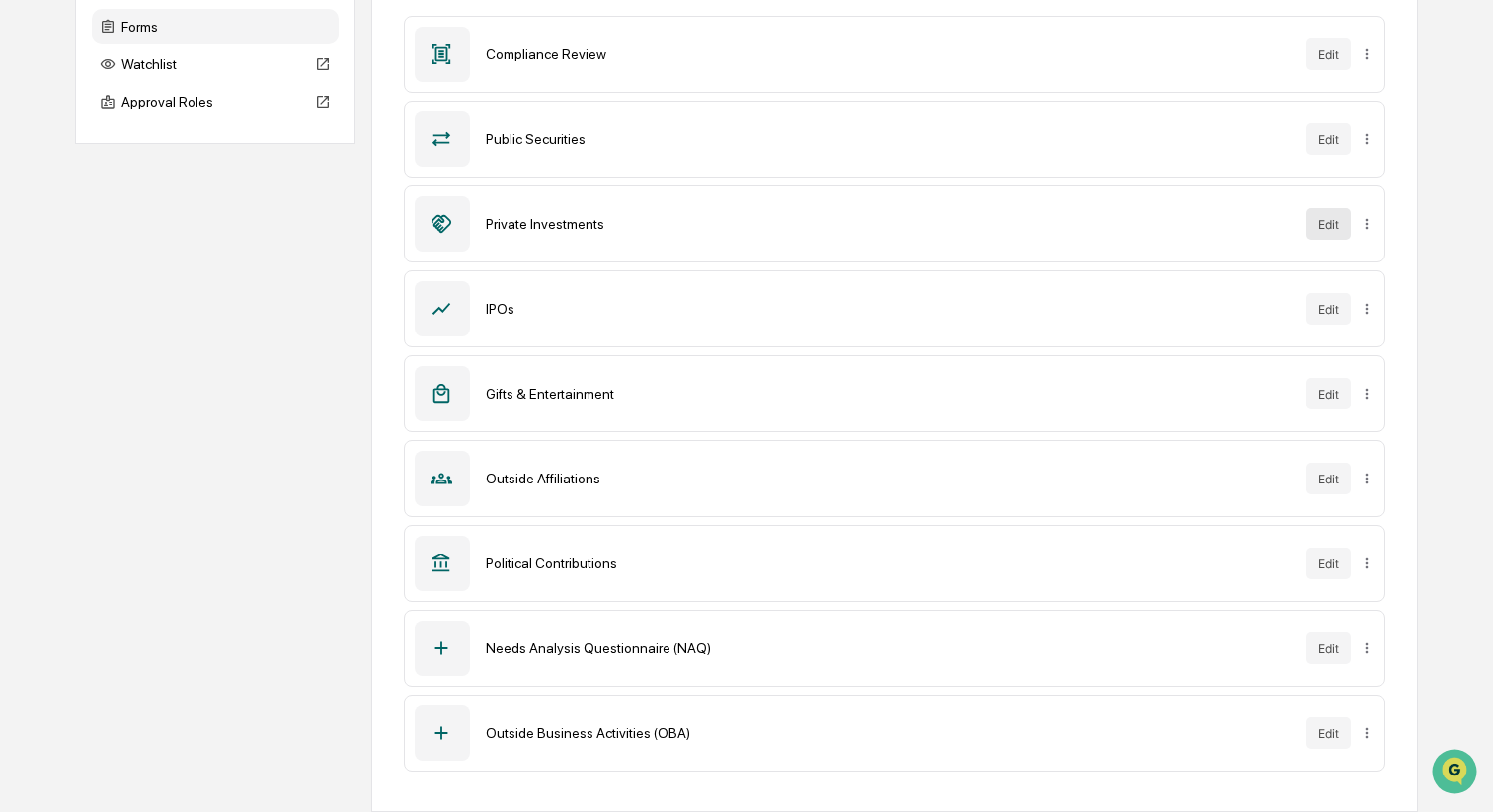
click at [1327, 226] on button "Edit" at bounding box center [1328, 225] width 45 height 32
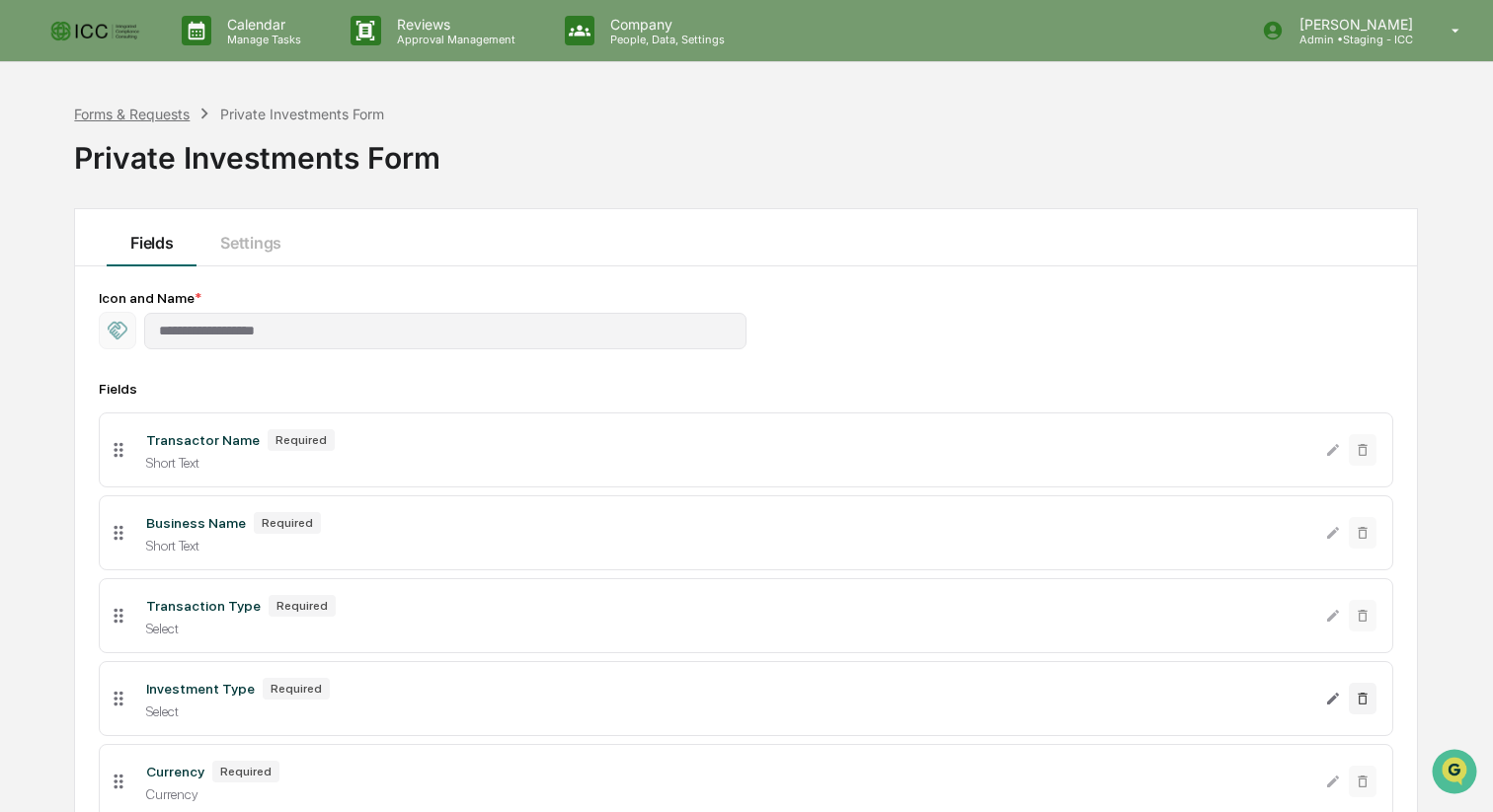
click at [146, 110] on div "Forms & Requests" at bounding box center [131, 113] width 115 height 17
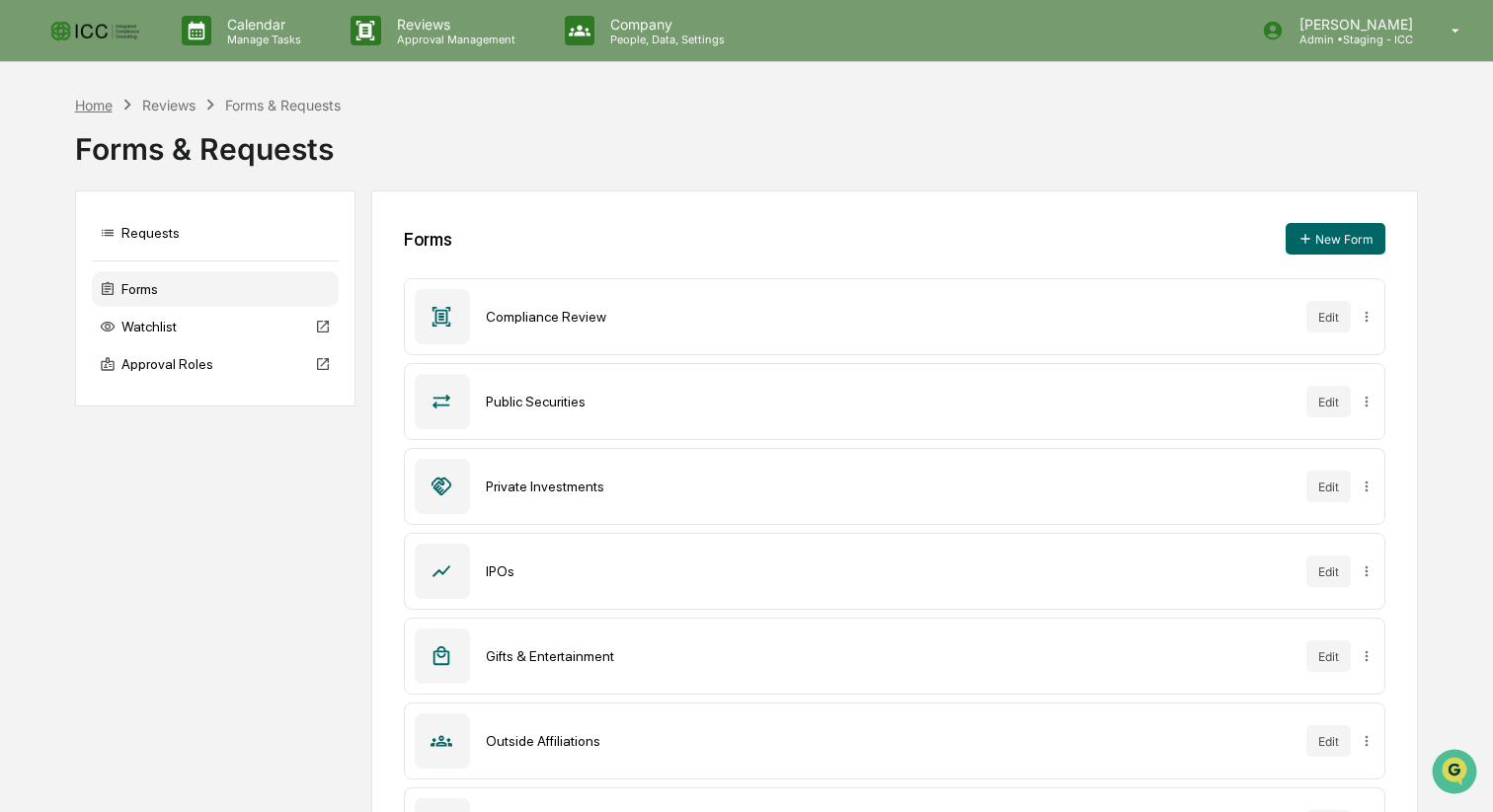
click at [104, 105] on div "Home" at bounding box center [93, 104] width 38 height 17
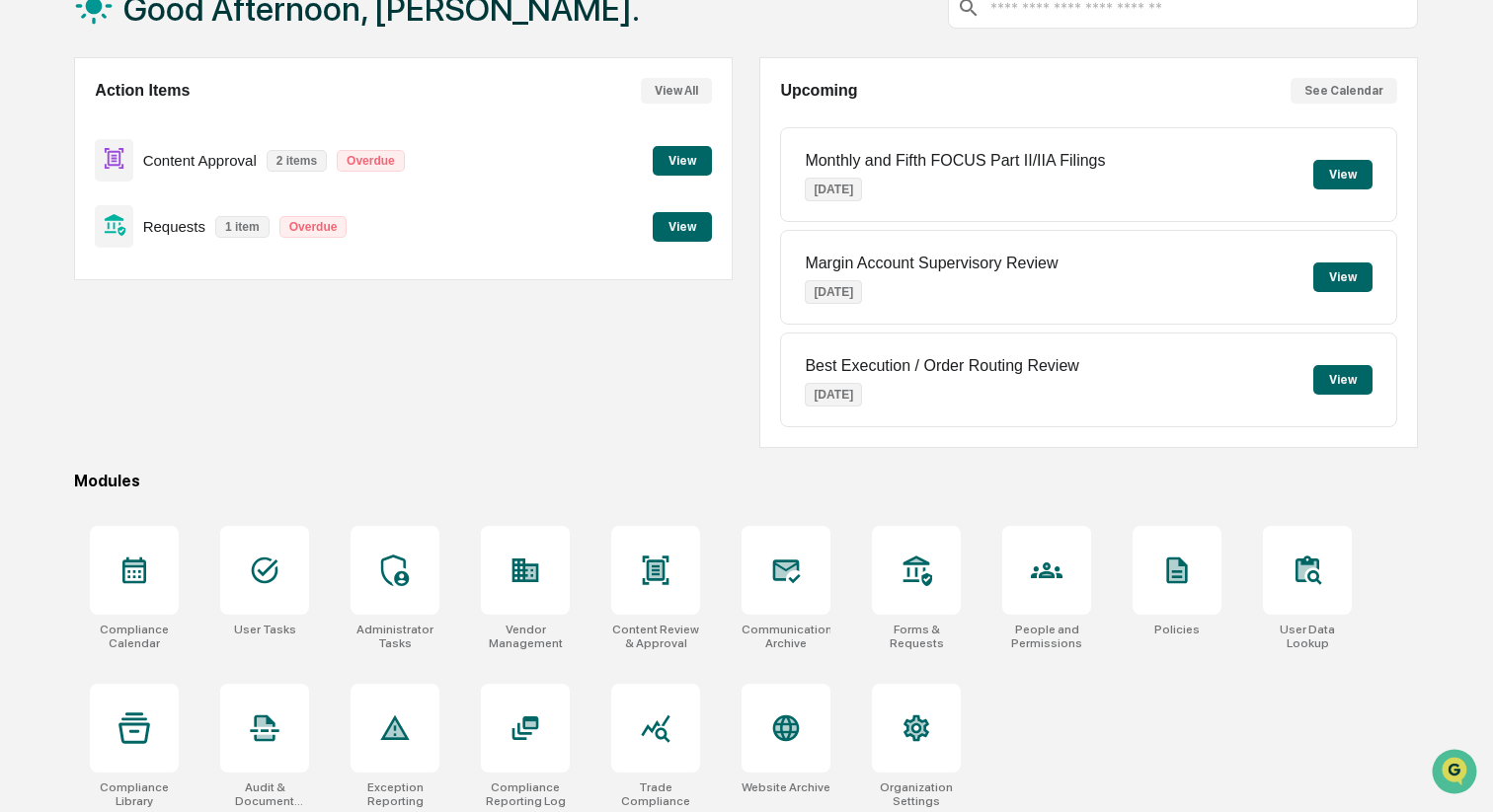
scroll to position [147, 0]
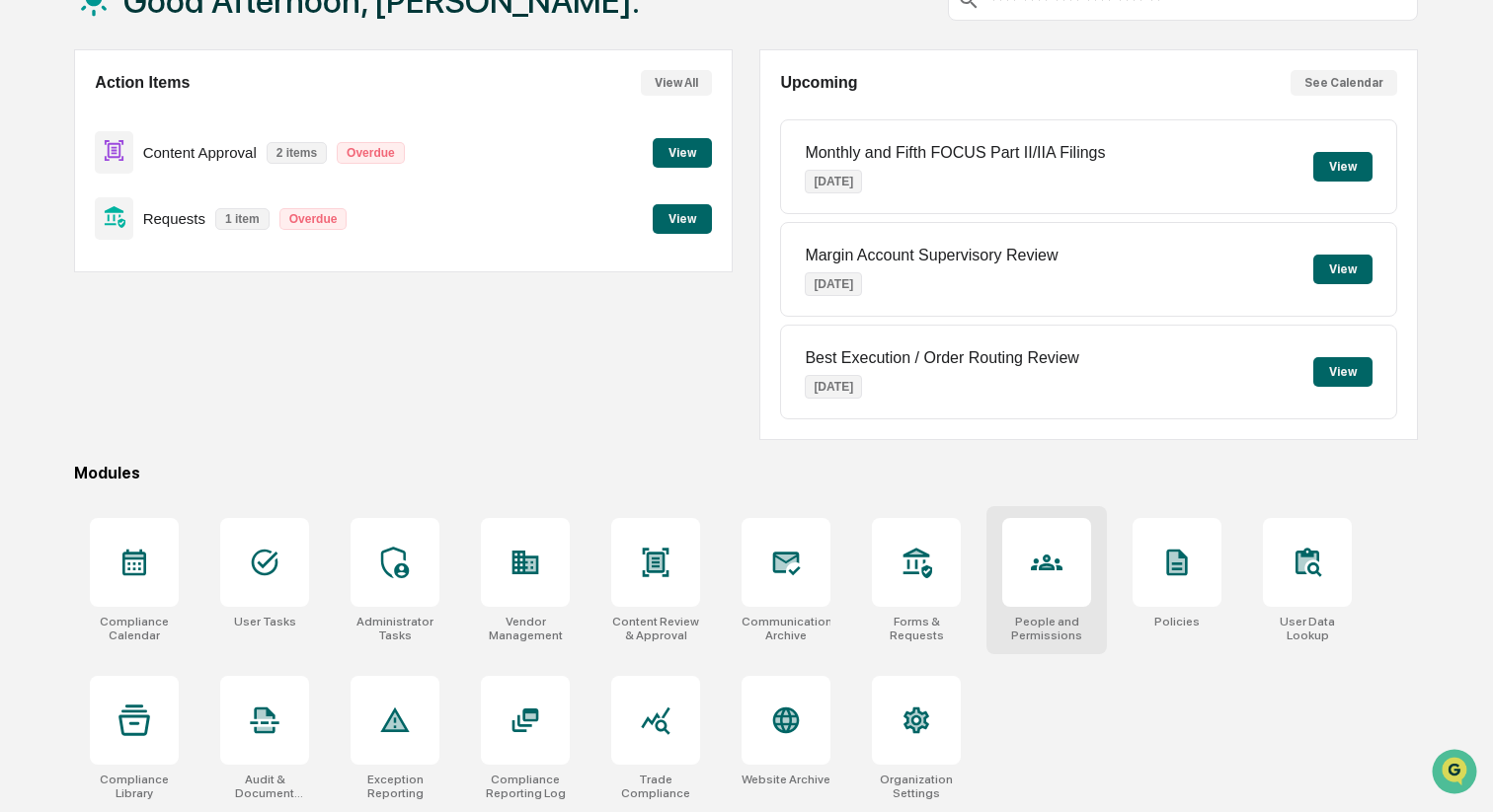
click at [1050, 563] on icon at bounding box center [1047, 563] width 10 height 11
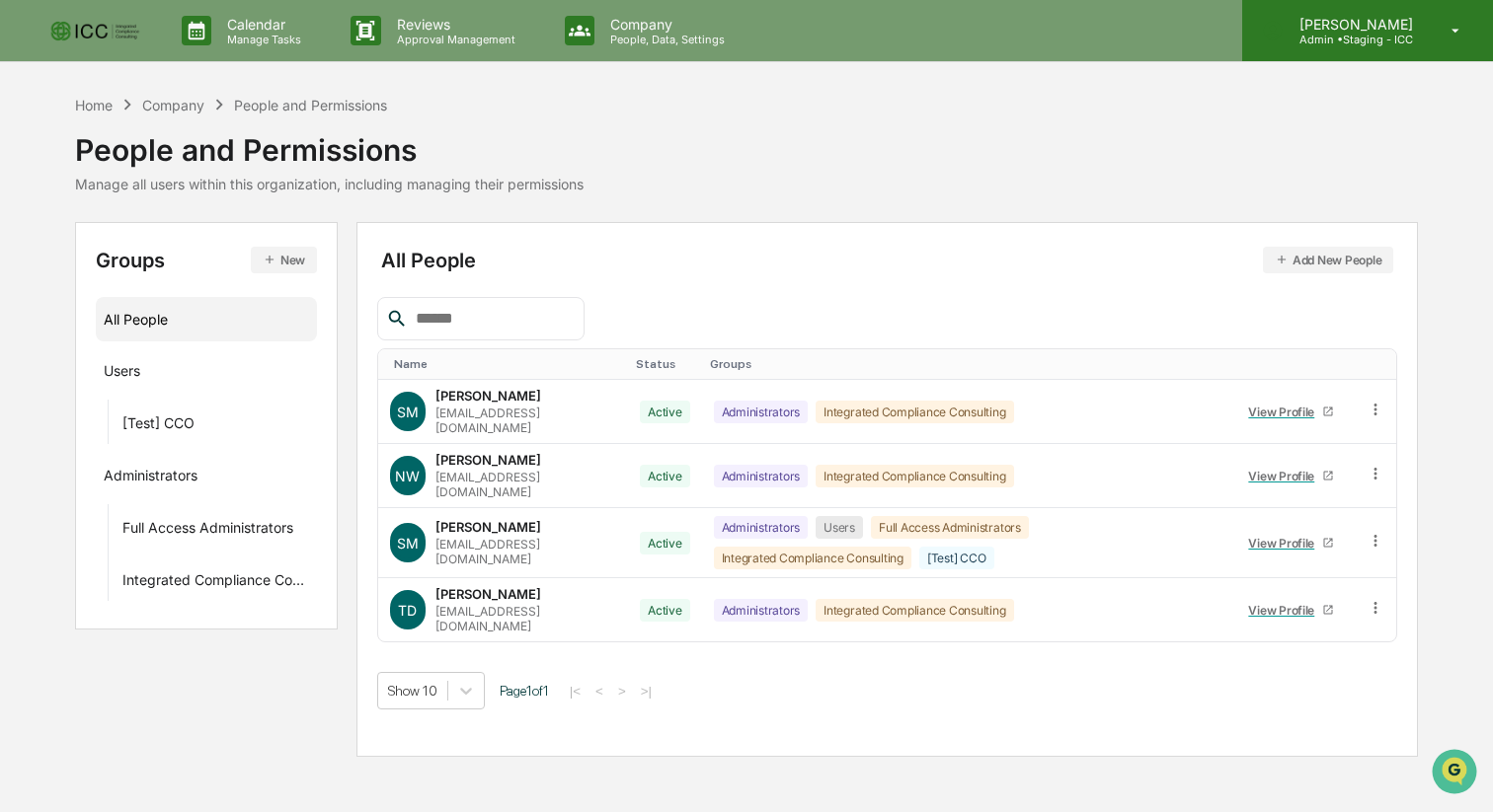
click at [1378, 28] on p "[PERSON_NAME]" at bounding box center [1353, 24] width 139 height 17
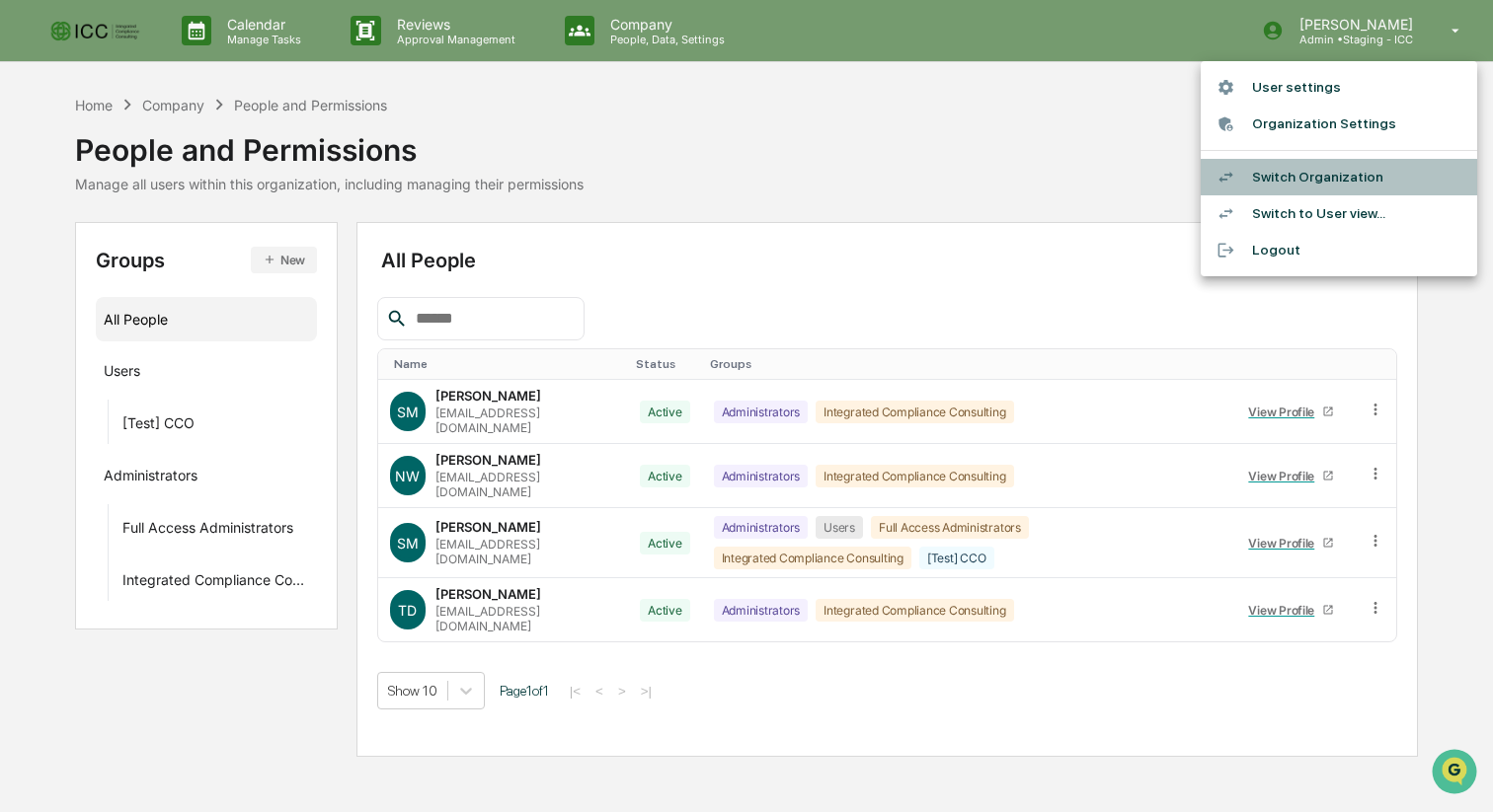
click at [1275, 178] on li "Switch Organization" at bounding box center [1339, 177] width 276 height 37
